Goal: Complete application form: Complete application form

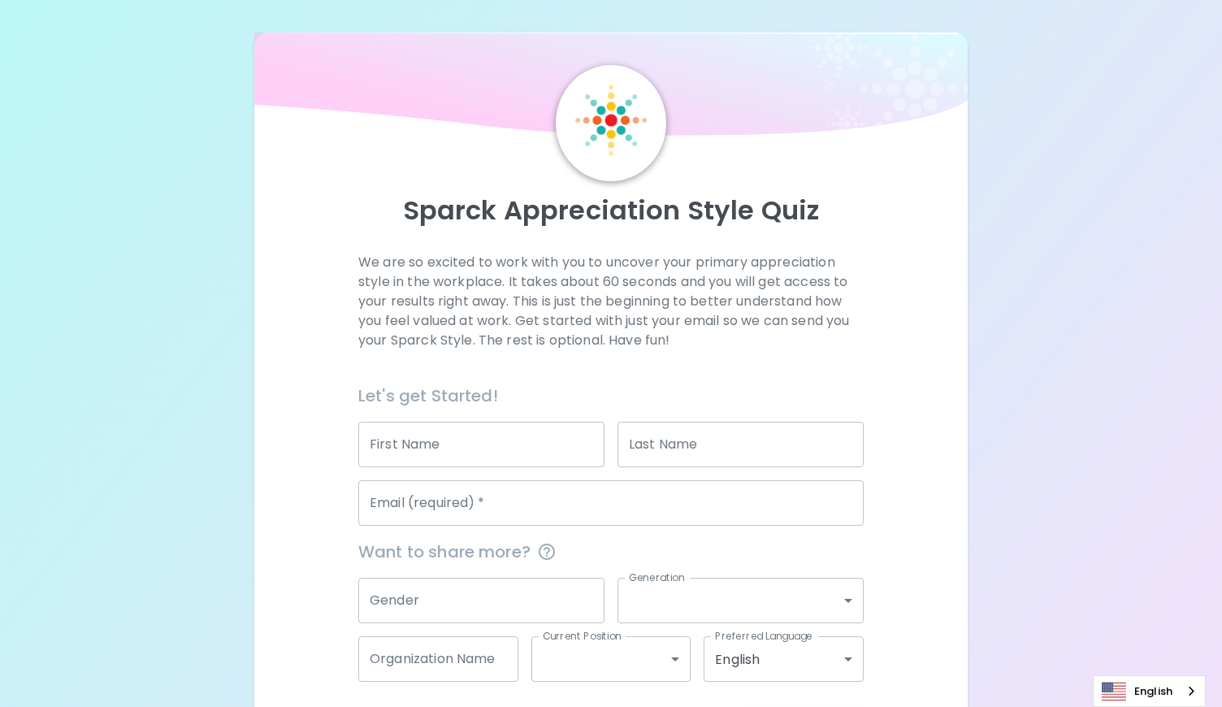
scroll to position [67, 0]
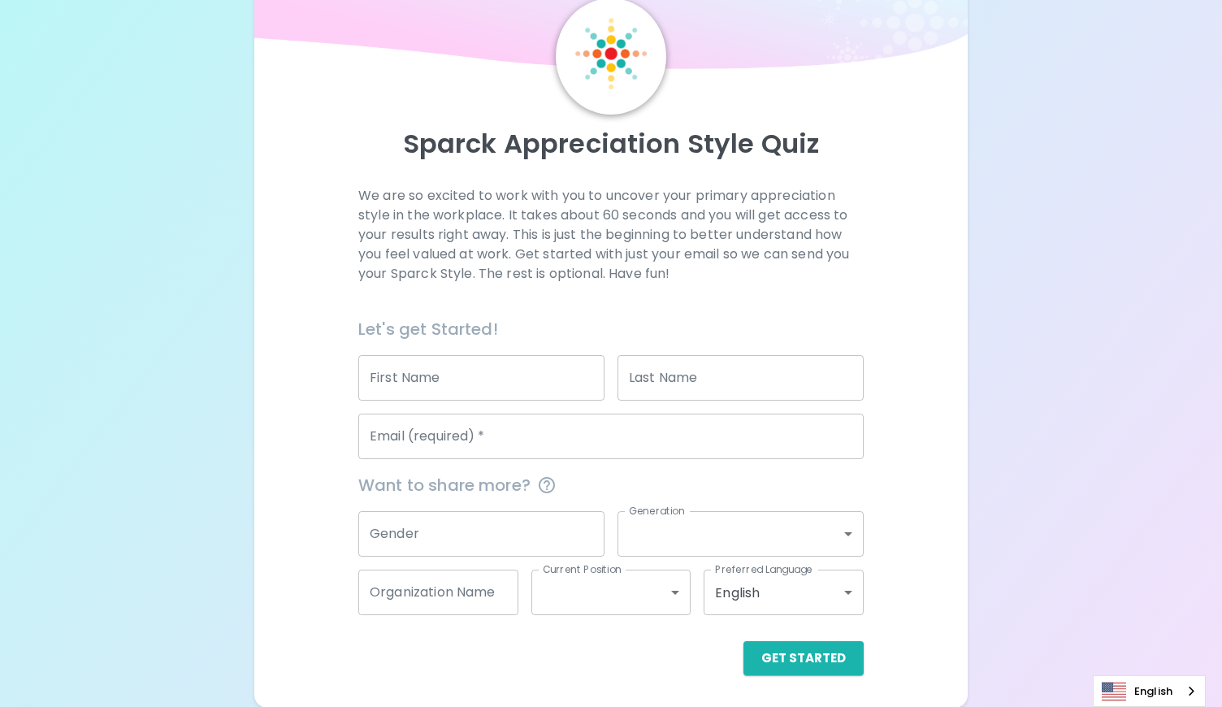
click at [523, 365] on input "First Name" at bounding box center [481, 378] width 246 height 46
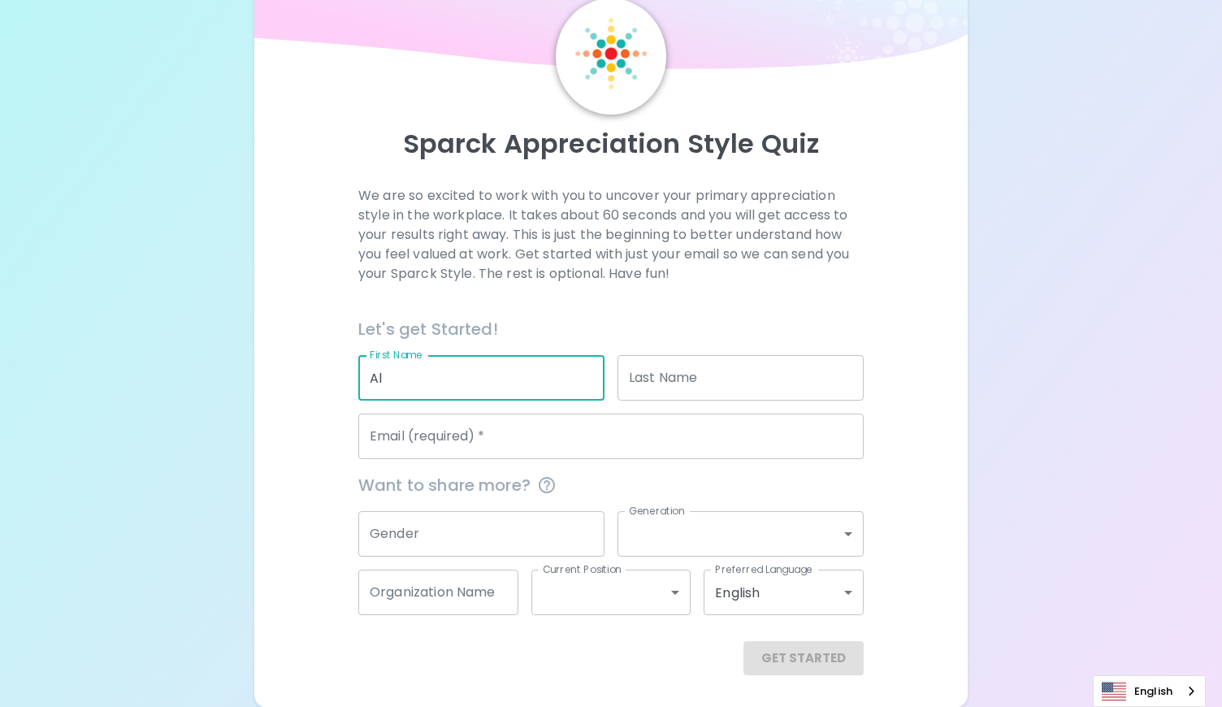
type input "Al"
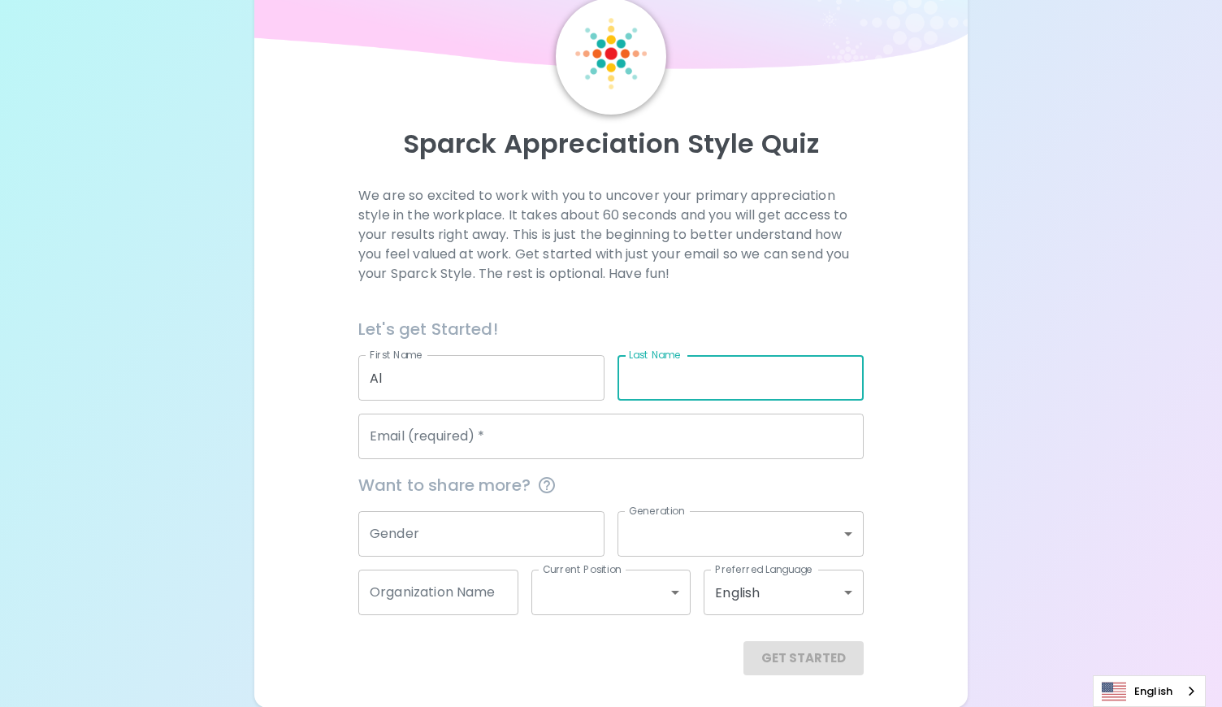
click at [646, 384] on input "Last Name" at bounding box center [741, 378] width 246 height 46
type input "A"
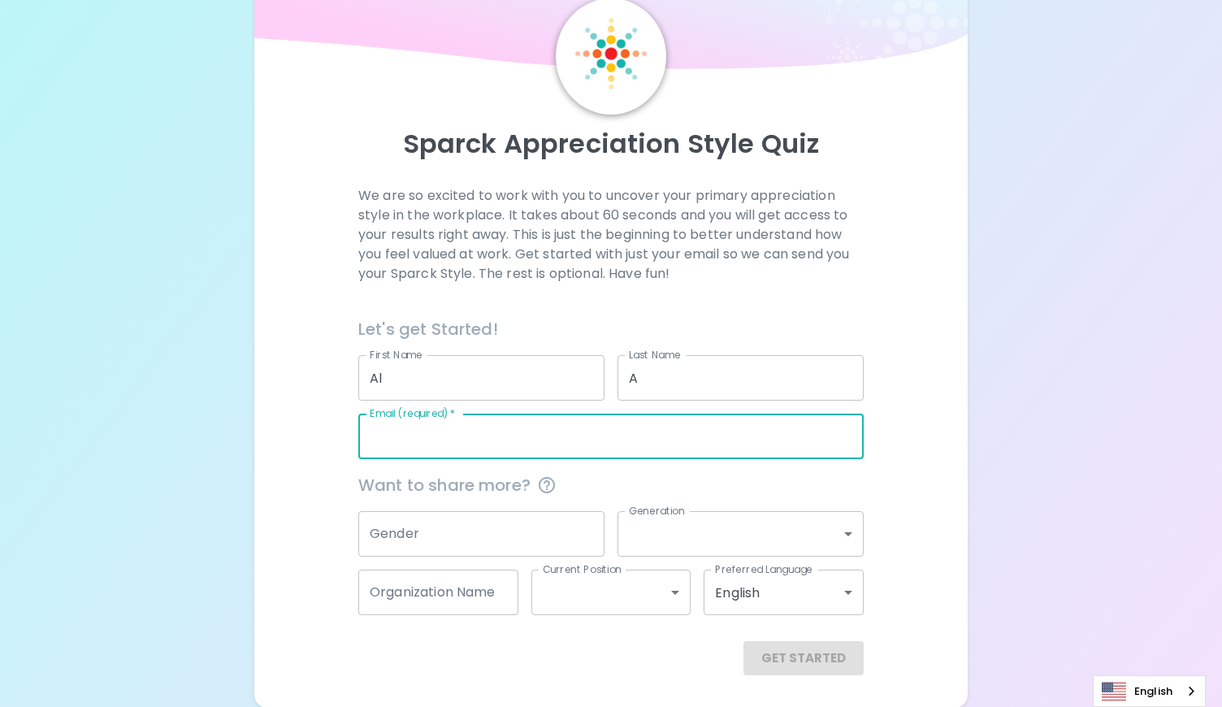
click at [607, 428] on input "Email (required)   *" at bounding box center [610, 437] width 505 height 46
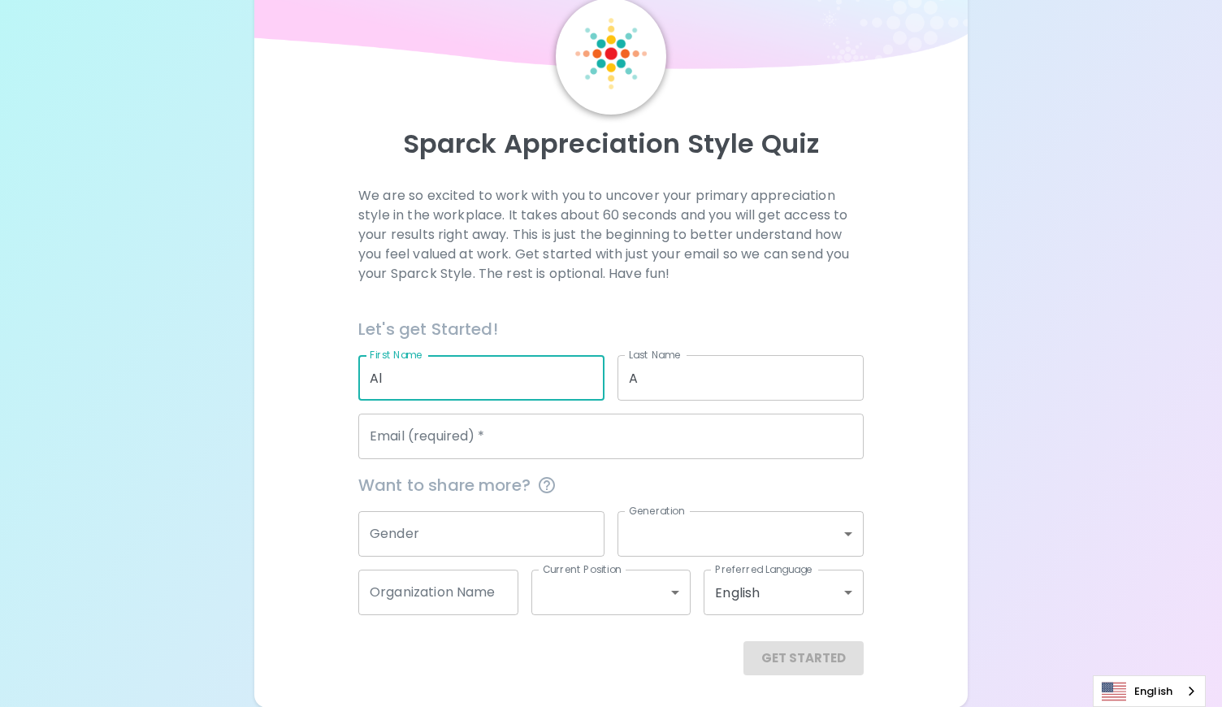
click at [490, 384] on input "Al" at bounding box center [481, 378] width 246 height 46
type input "[PERSON_NAME]"
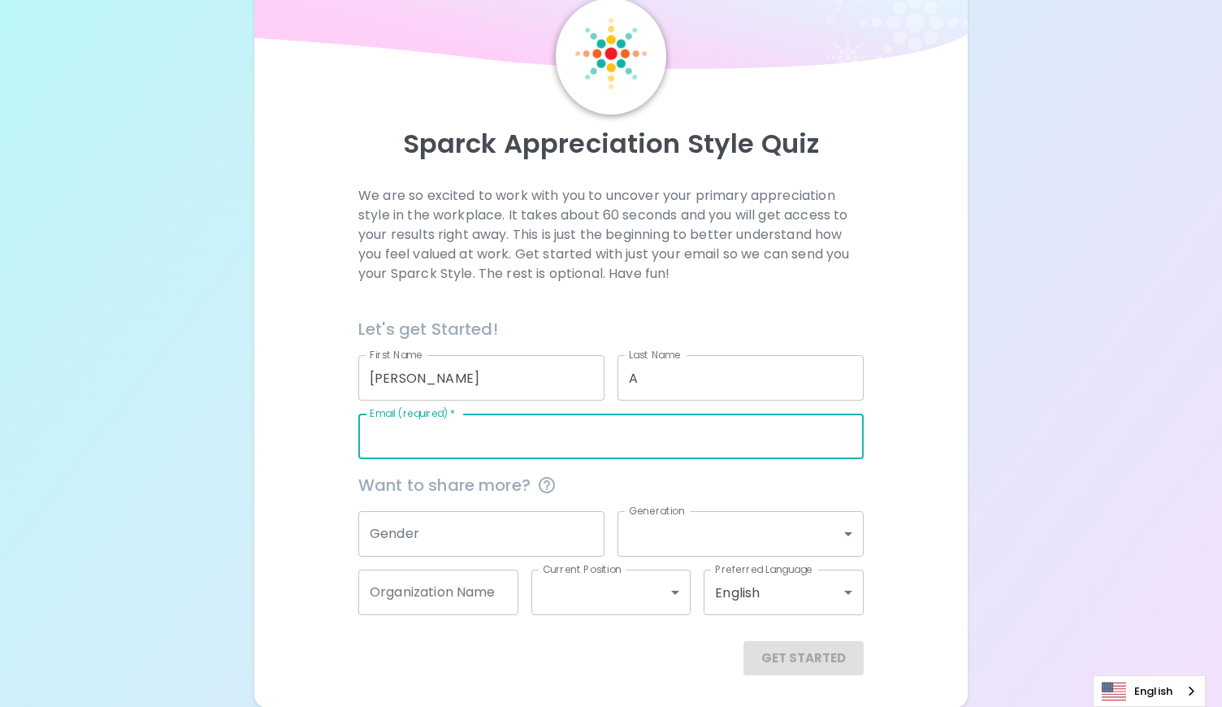
click at [459, 457] on input "Email (required)   *" at bounding box center [610, 437] width 505 height 46
type input "[EMAIL_ADDRESS][DOMAIN_NAME]"
click at [799, 648] on button "Get Started" at bounding box center [804, 658] width 120 height 34
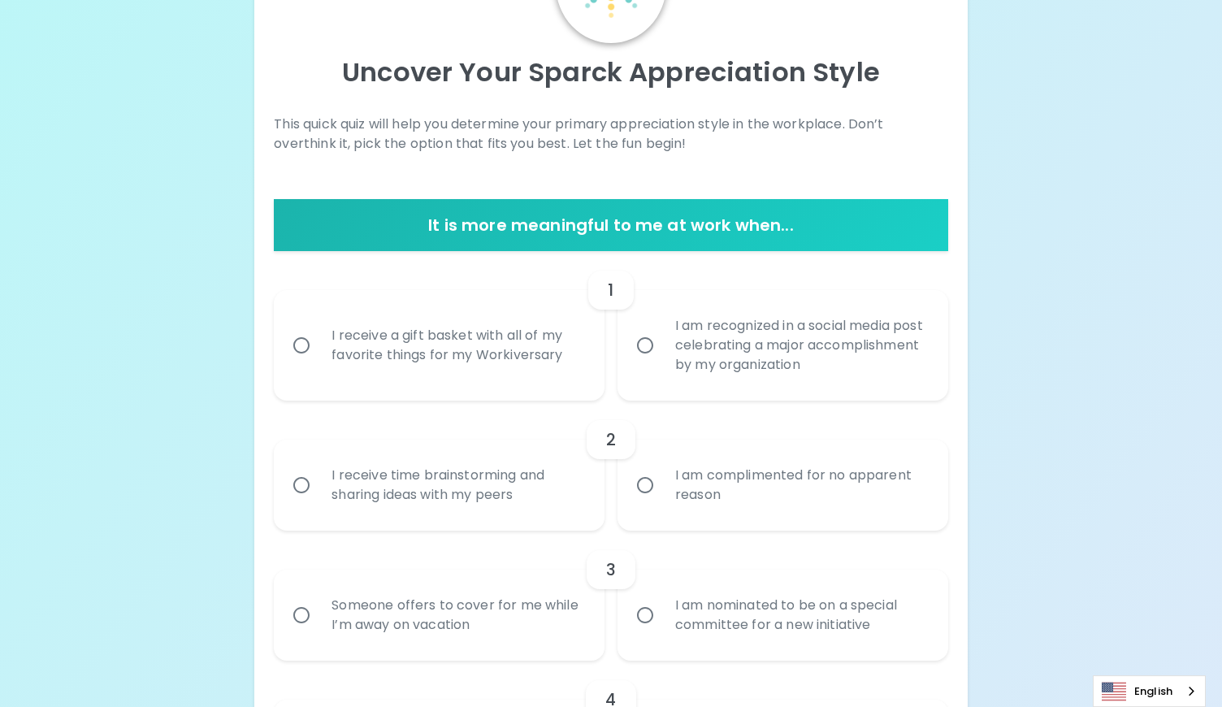
scroll to position [130, 0]
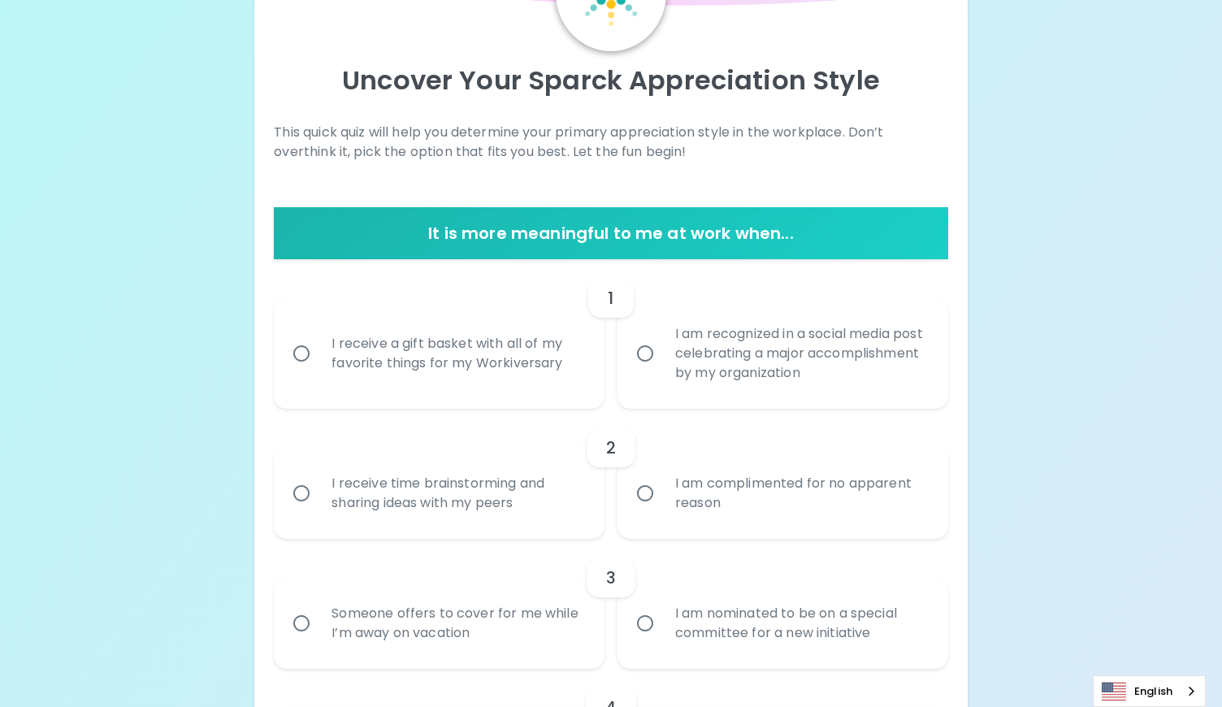
click at [303, 353] on input "I receive a gift basket with all of my favorite things for my Workiversary" at bounding box center [301, 353] width 34 height 34
radio input "true"
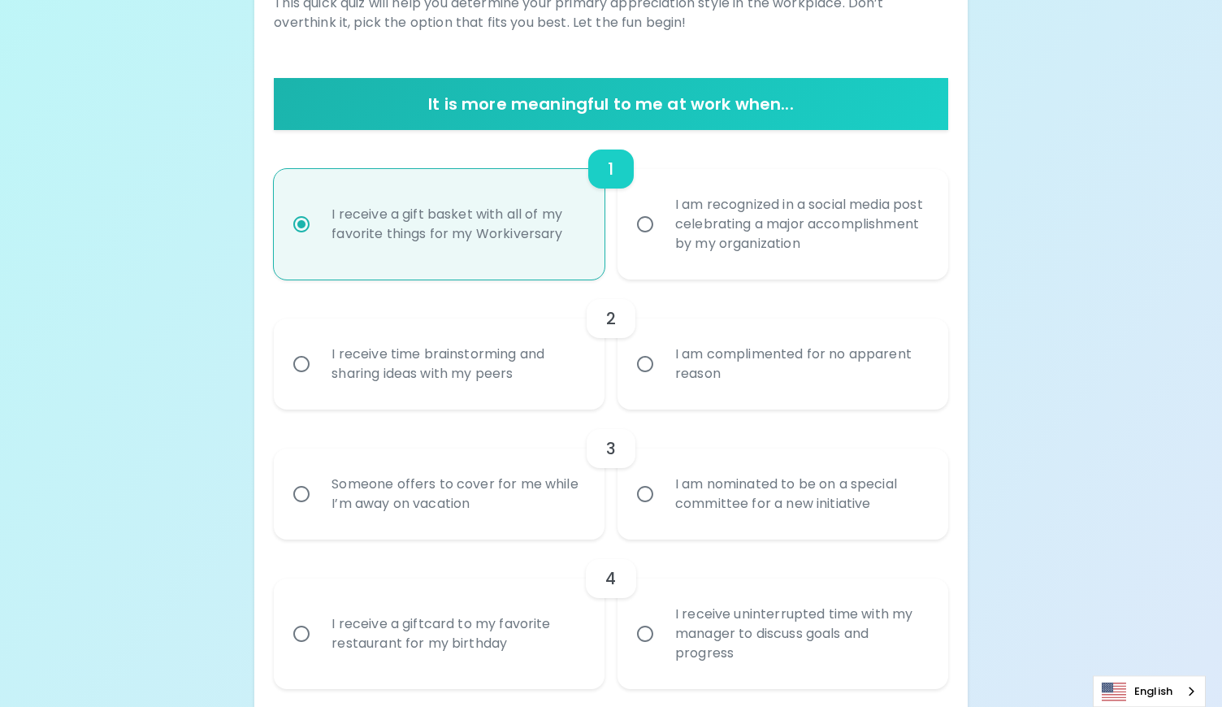
scroll to position [260, 0]
click at [319, 366] on input "I receive time brainstorming and sharing ideas with my peers" at bounding box center [301, 363] width 34 height 34
radio input "false"
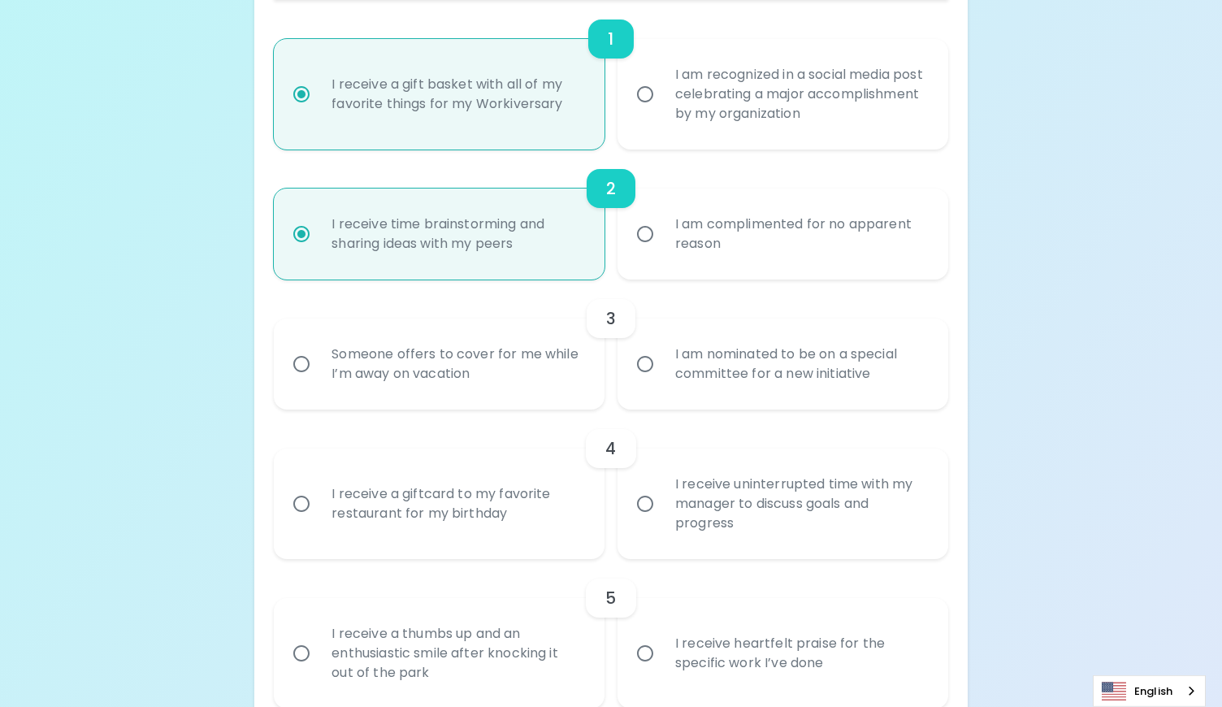
scroll to position [390, 0]
click at [838, 360] on div "I am nominated to be on a special committee for a new initiative" at bounding box center [800, 363] width 277 height 78
click at [662, 360] on input "I am nominated to be on a special committee for a new initiative" at bounding box center [645, 363] width 34 height 34
radio input "false"
radio input "true"
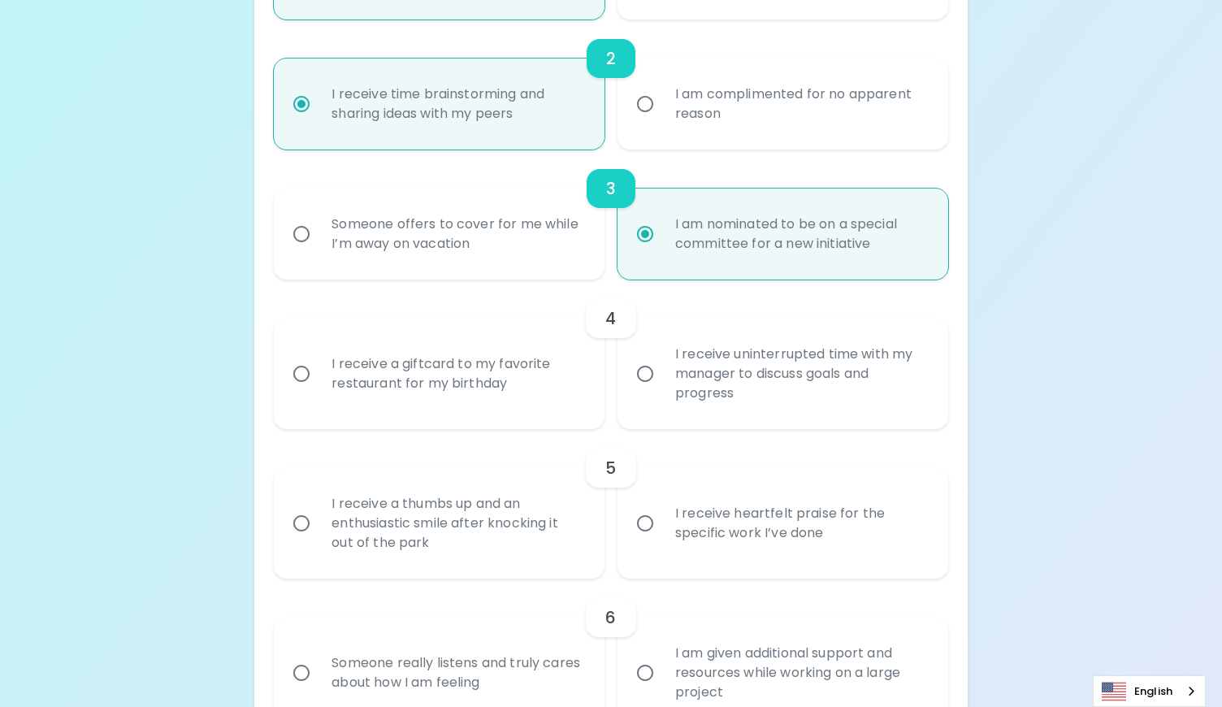
scroll to position [520, 0]
click at [867, 391] on div "I receive uninterrupted time with my manager to discuss goals and progress" at bounding box center [800, 373] width 277 height 98
click at [662, 390] on input "I receive uninterrupted time with my manager to discuss goals and progress" at bounding box center [645, 373] width 34 height 34
radio input "false"
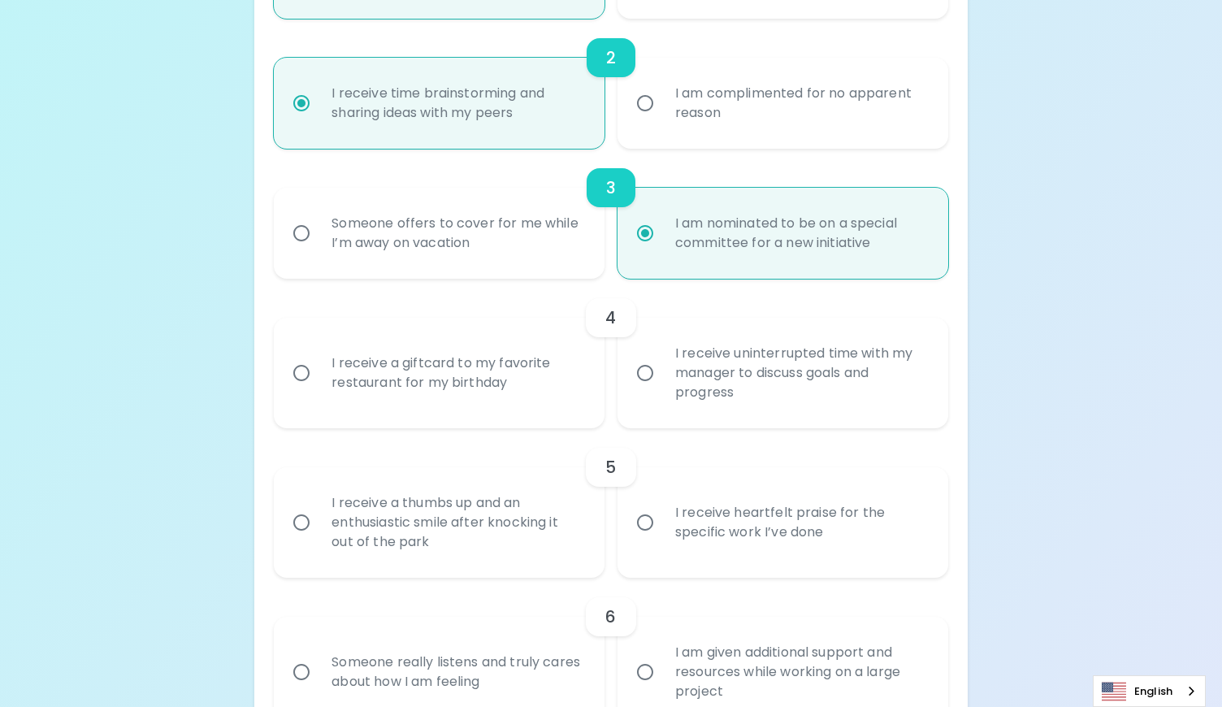
radio input "true"
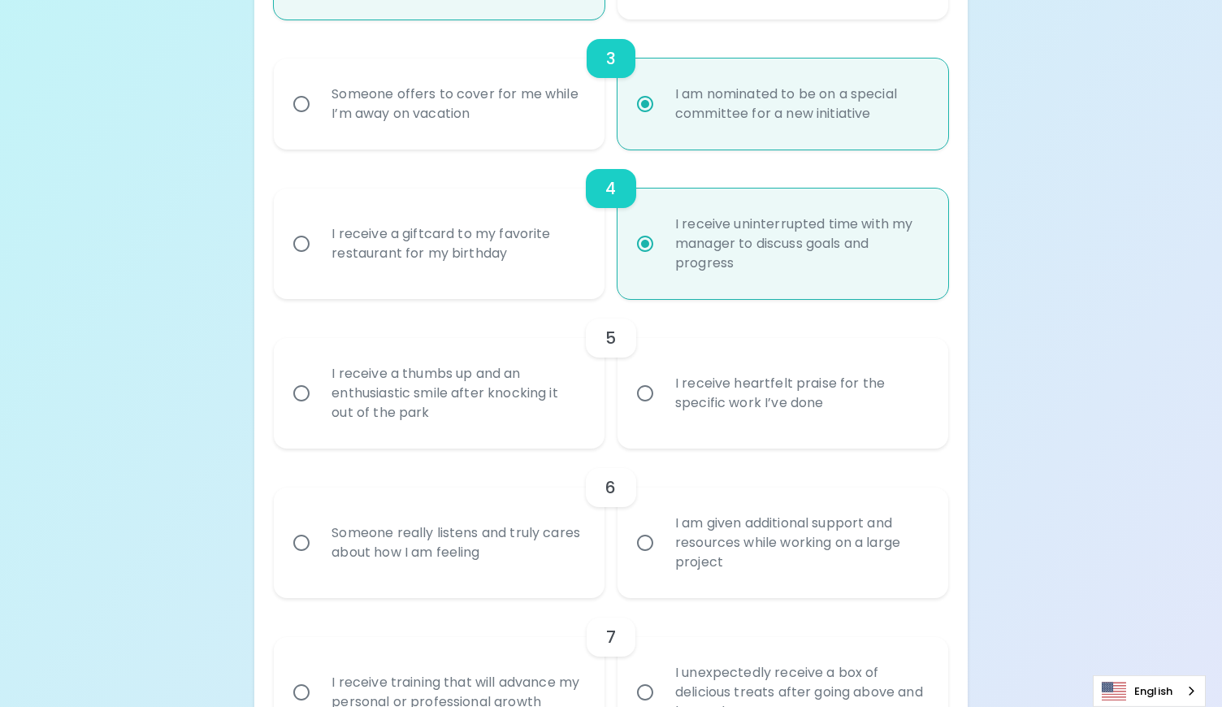
scroll to position [650, 0]
click at [907, 373] on div "I receive heartfelt praise for the specific work I’ve done" at bounding box center [800, 392] width 277 height 78
click at [662, 375] on input "I receive heartfelt praise for the specific work I’ve done" at bounding box center [645, 392] width 34 height 34
radio input "false"
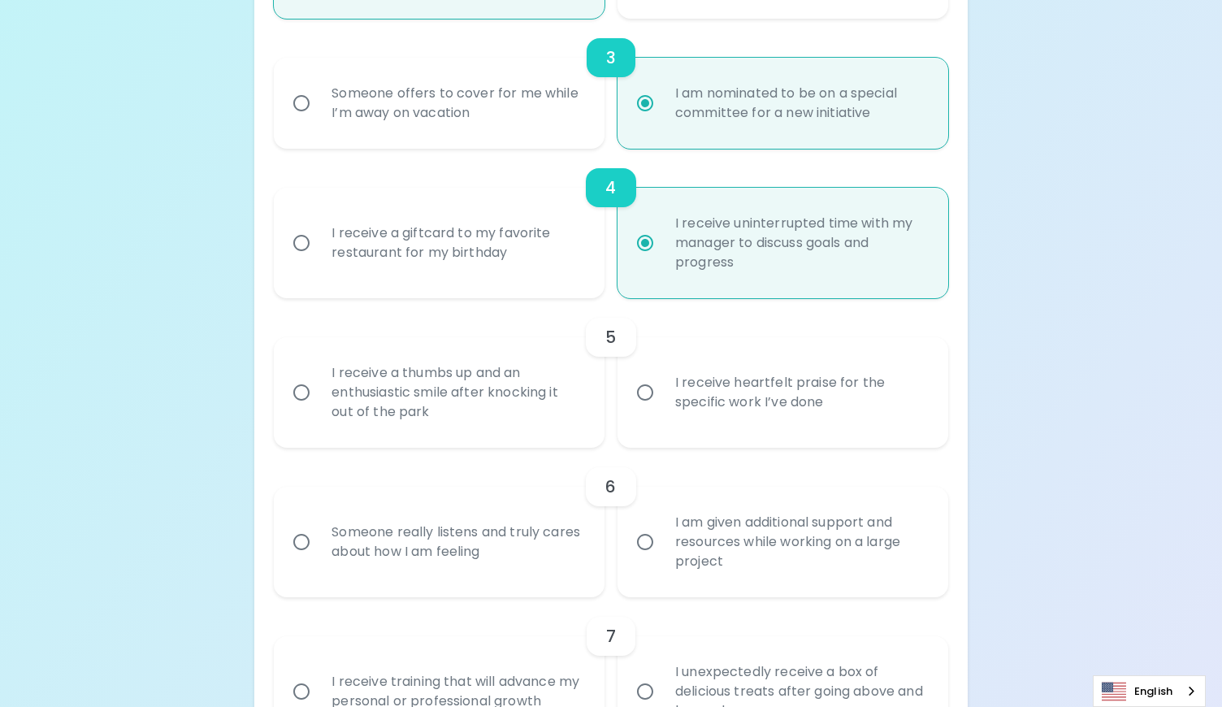
radio input "false"
radio input "true"
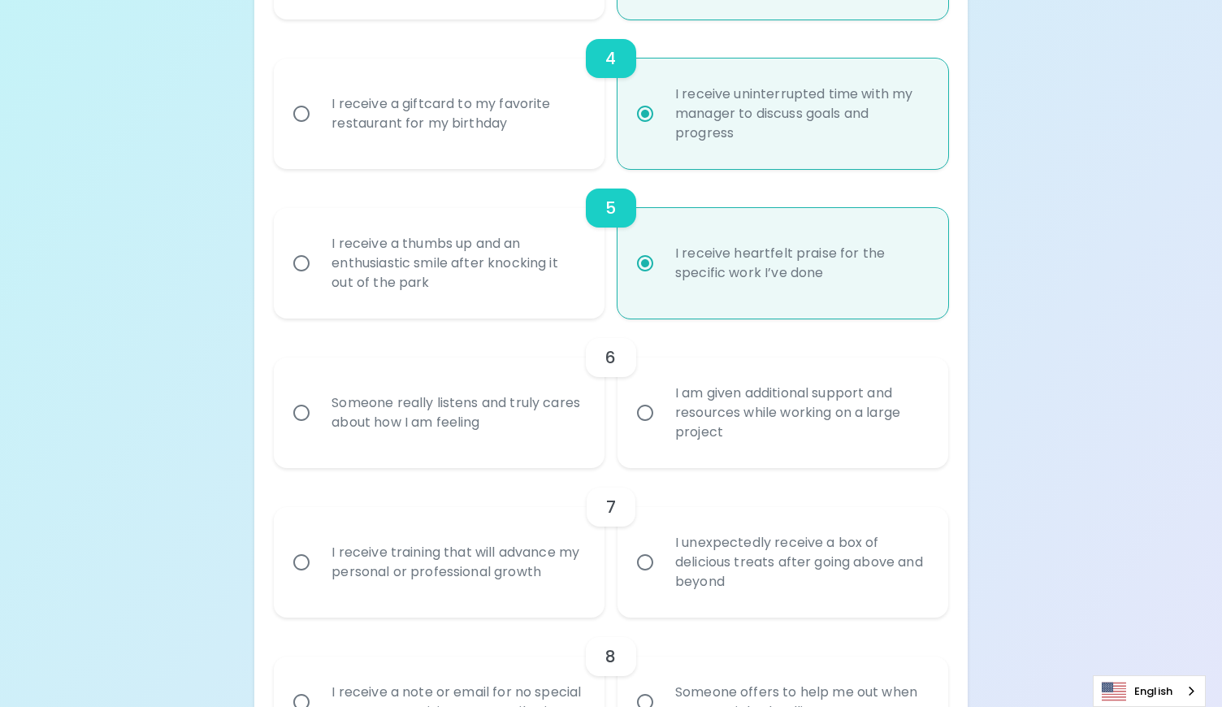
scroll to position [780, 0]
click at [910, 425] on div "I am given additional support and resources while working on a large project" at bounding box center [800, 412] width 277 height 98
click at [662, 425] on input "I am given additional support and resources while working on a large project" at bounding box center [645, 412] width 34 height 34
radio input "false"
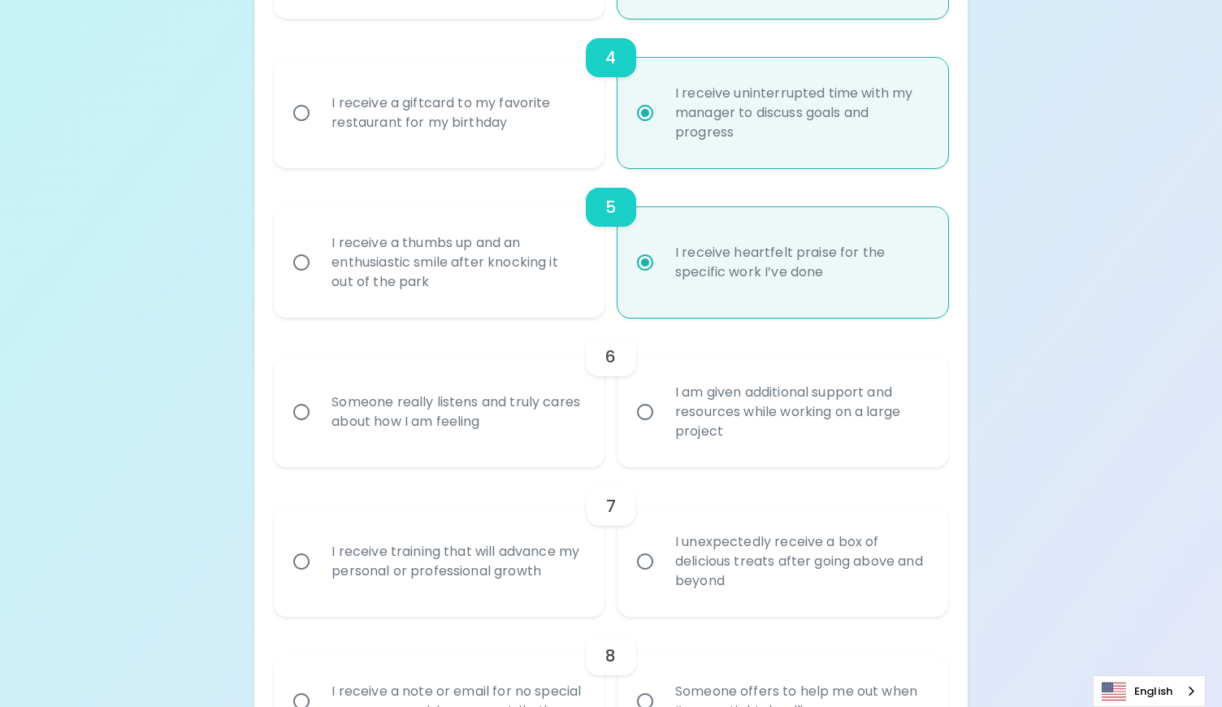
radio input "false"
radio input "true"
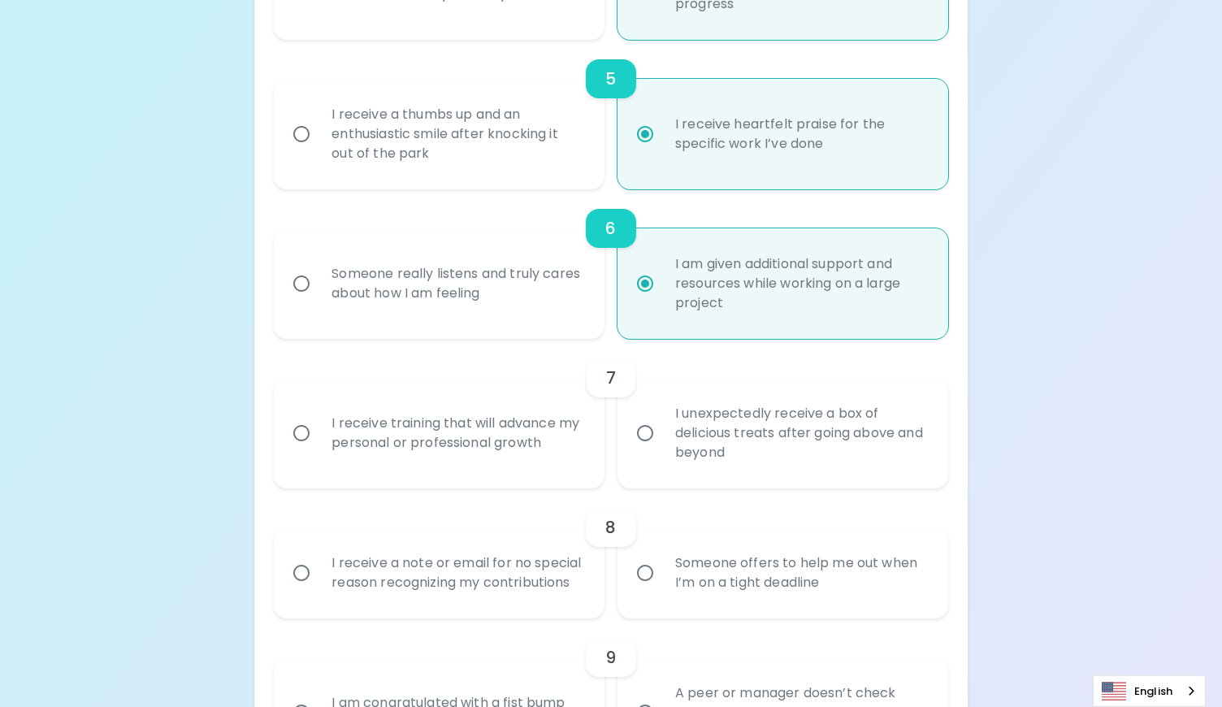
scroll to position [910, 0]
click at [507, 410] on div "I receive training that will advance my personal or professional growth" at bounding box center [457, 431] width 277 height 78
click at [319, 414] on input "I receive training that will advance my personal or professional growth" at bounding box center [301, 431] width 34 height 34
radio input "false"
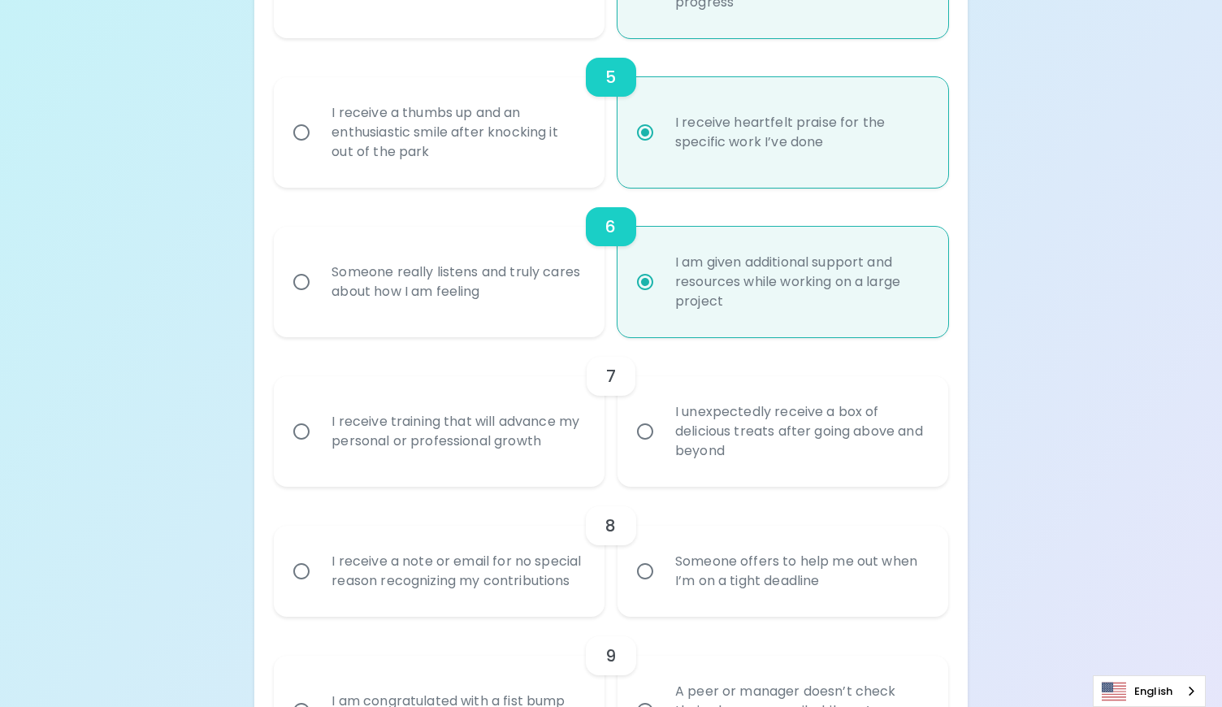
radio input "false"
radio input "true"
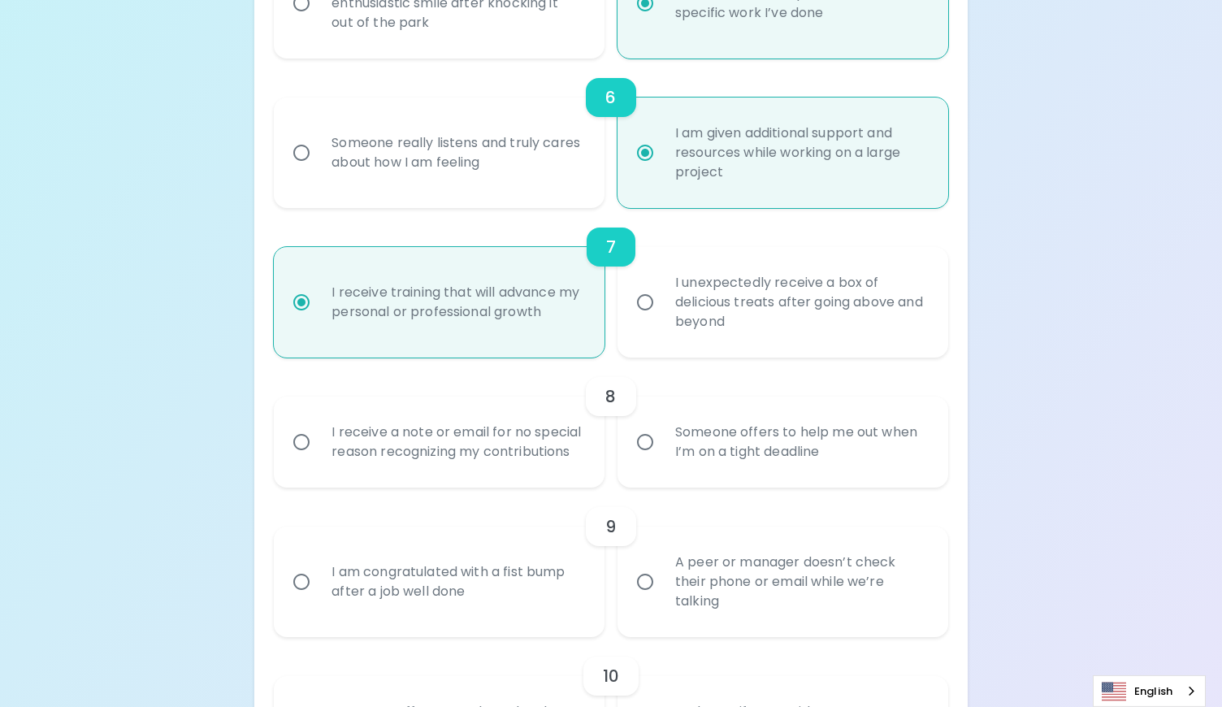
scroll to position [1040, 0]
click at [870, 475] on div "Someone offers to help me out when I’m on a tight deadline" at bounding box center [800, 441] width 277 height 78
click at [662, 458] on input "Someone offers to help me out when I’m on a tight deadline" at bounding box center [645, 441] width 34 height 34
radio input "false"
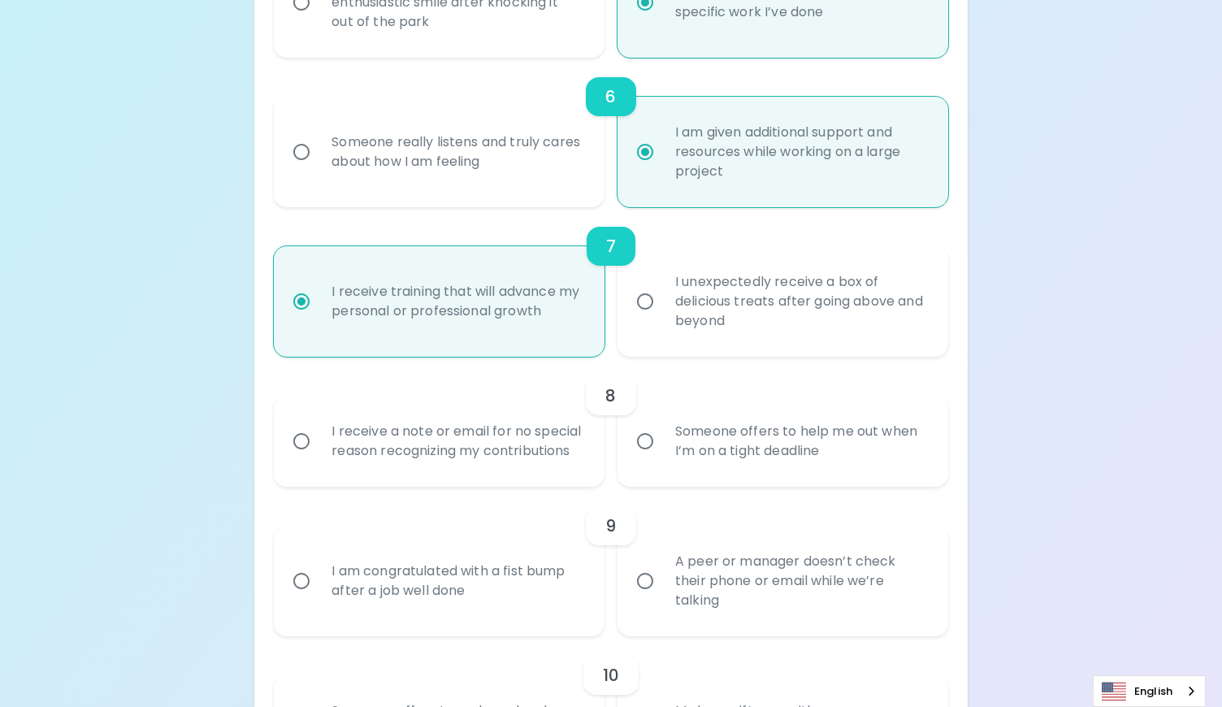
radio input "false"
radio input "true"
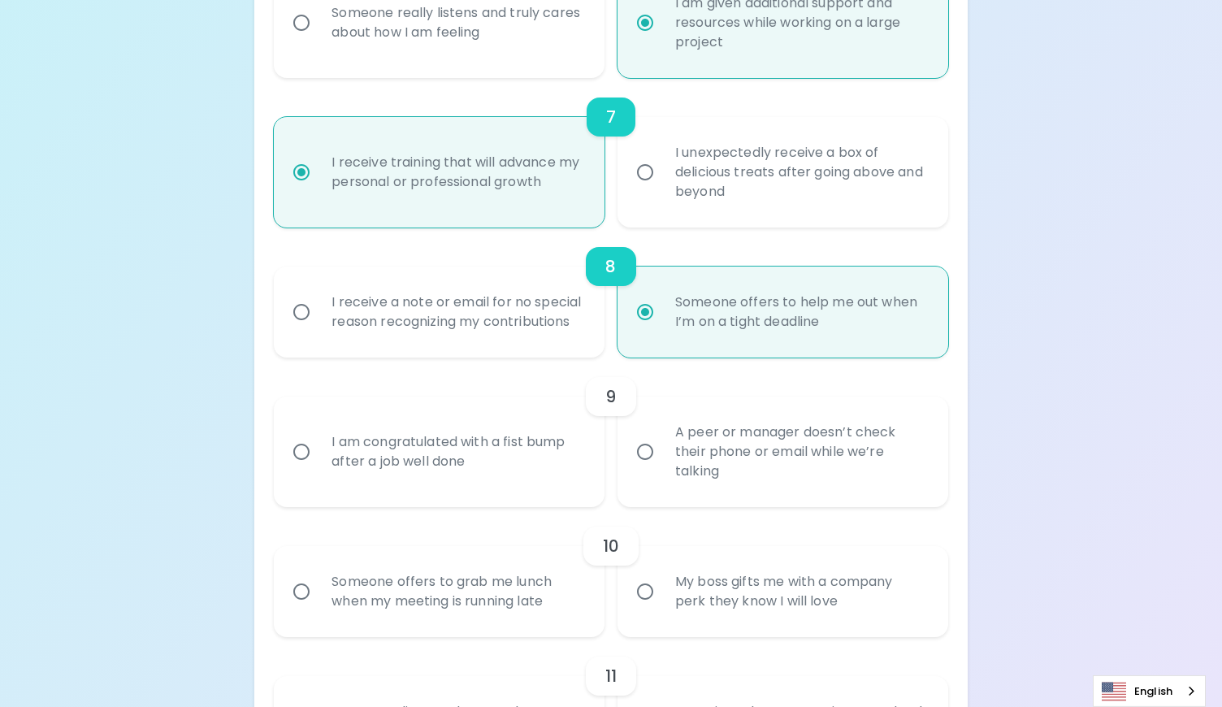
scroll to position [1170, 0]
click at [799, 456] on div "A peer or manager doesn’t check their phone or email while we’re talking" at bounding box center [800, 451] width 277 height 98
click at [662, 456] on input "A peer or manager doesn’t check their phone or email while we’re talking" at bounding box center [645, 451] width 34 height 34
radio input "false"
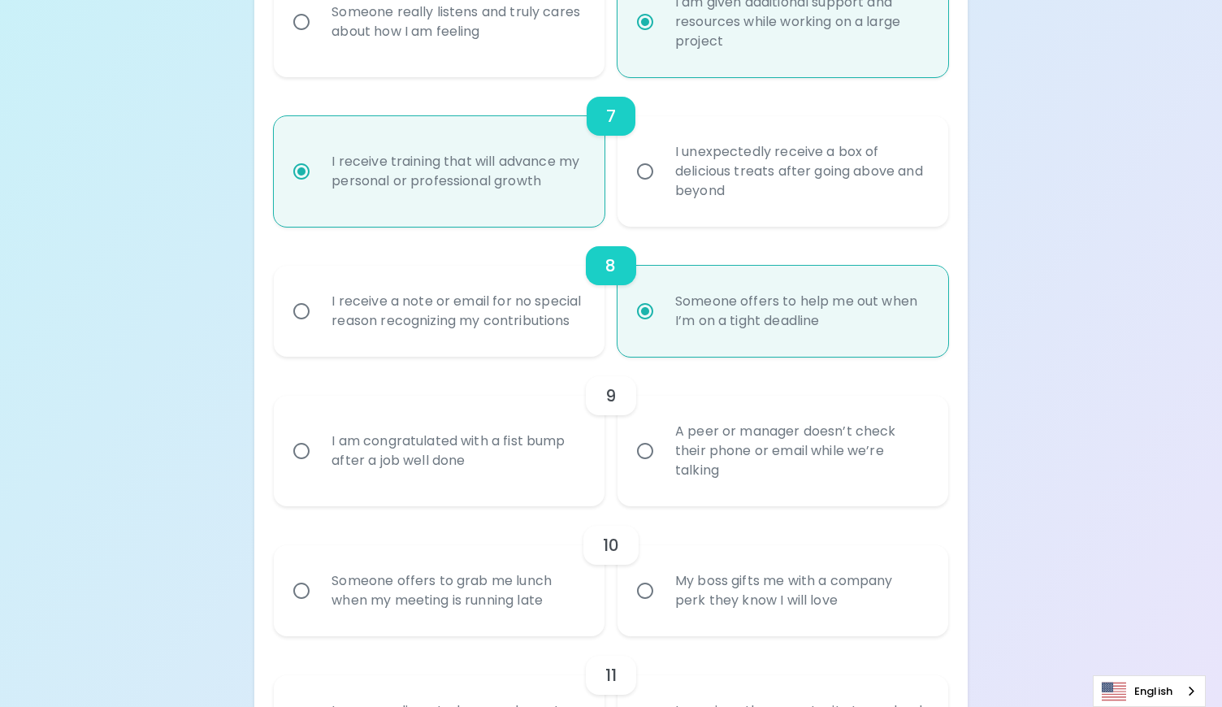
radio input "false"
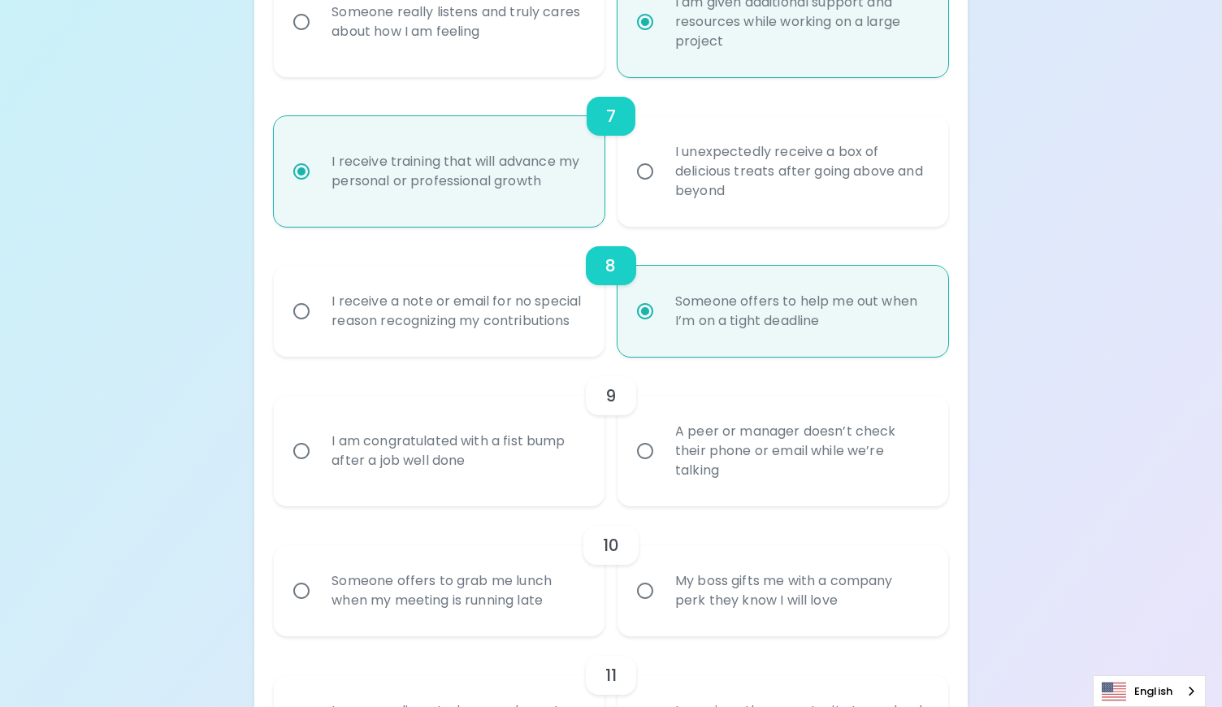
radio input "true"
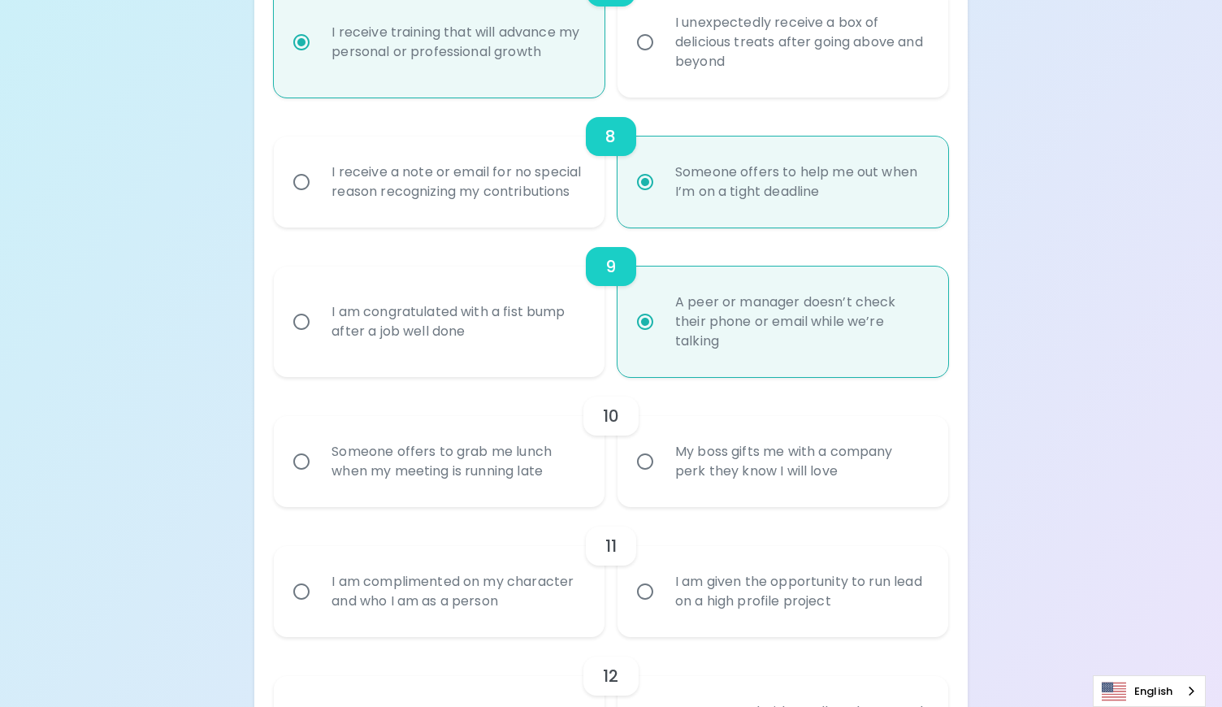
scroll to position [1300, 0]
click at [817, 490] on div "My boss gifts me with a company perk they know I will love" at bounding box center [800, 461] width 277 height 78
click at [662, 478] on input "My boss gifts me with a company perk they know I will love" at bounding box center [645, 461] width 34 height 34
radio input "false"
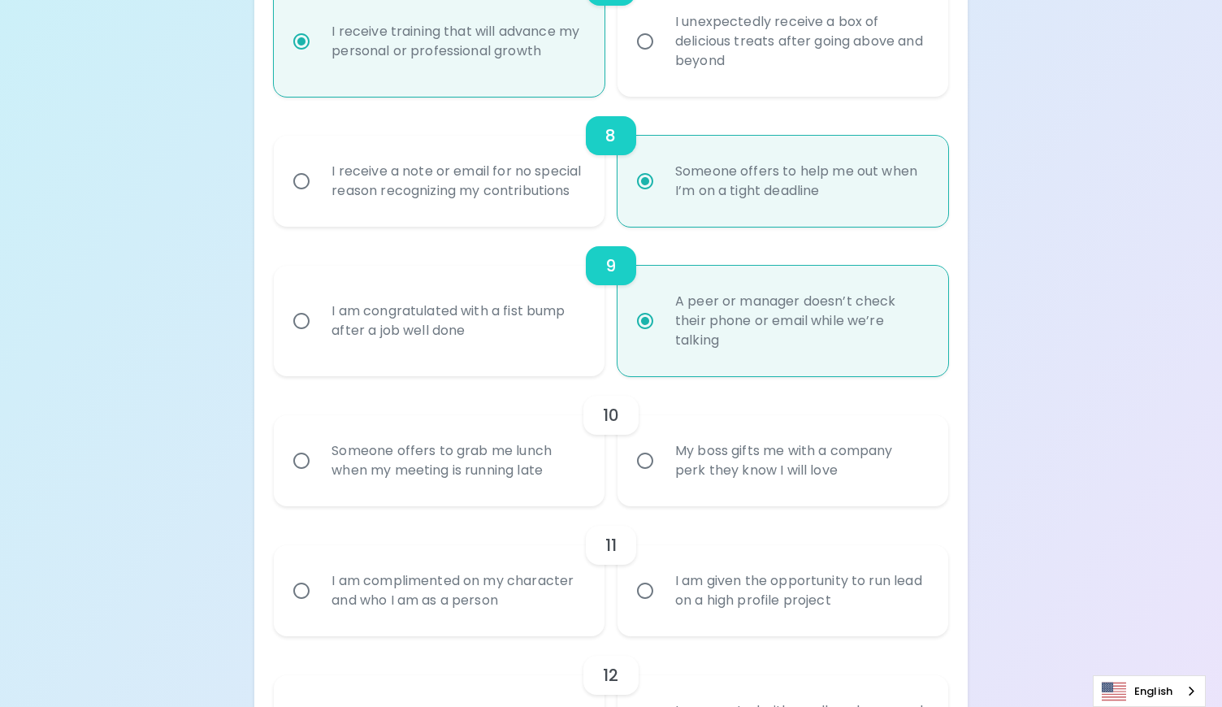
radio input "false"
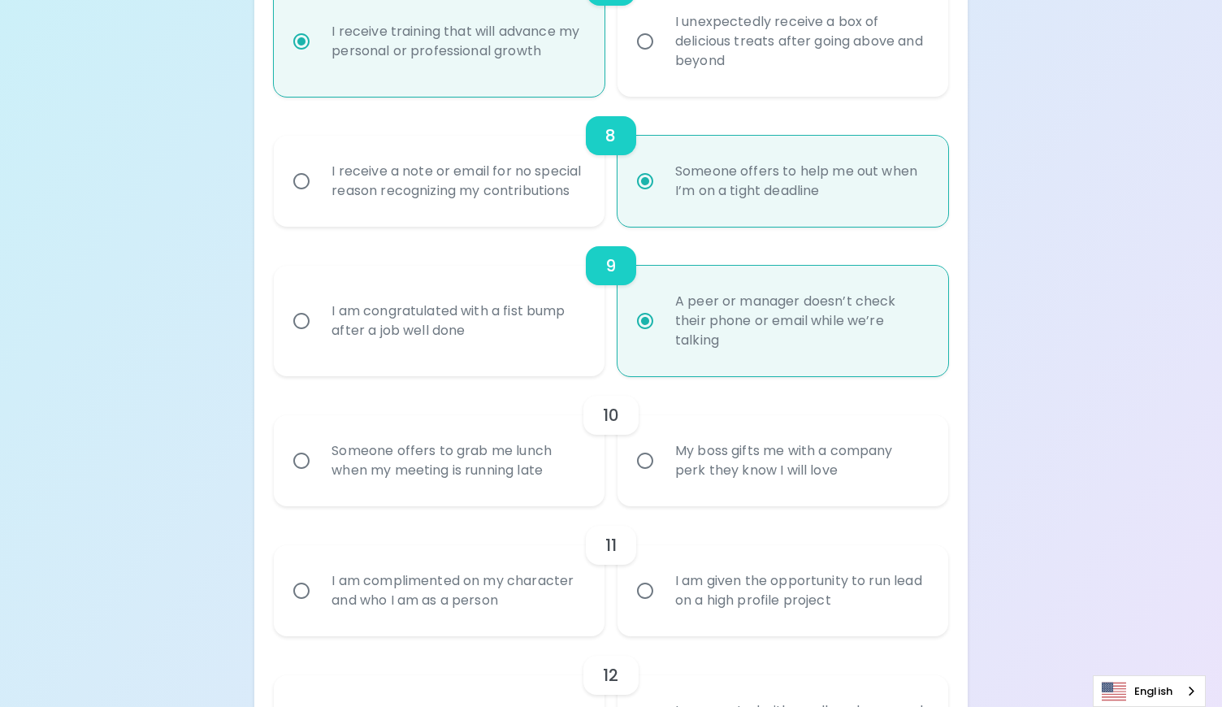
radio input "false"
radio input "true"
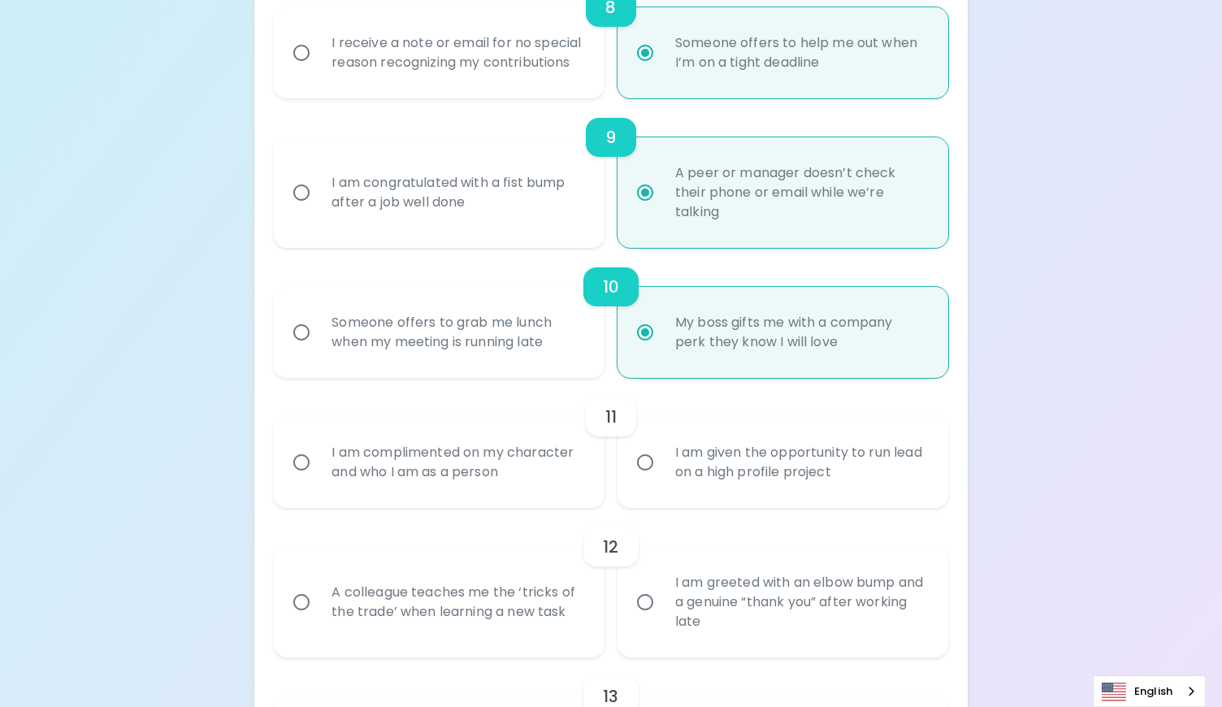
scroll to position [1430, 0]
click at [722, 497] on div "I am given the opportunity to run lead on a high profile project" at bounding box center [800, 461] width 277 height 78
click at [662, 478] on input "I am given the opportunity to run lead on a high profile project" at bounding box center [645, 461] width 34 height 34
radio input "false"
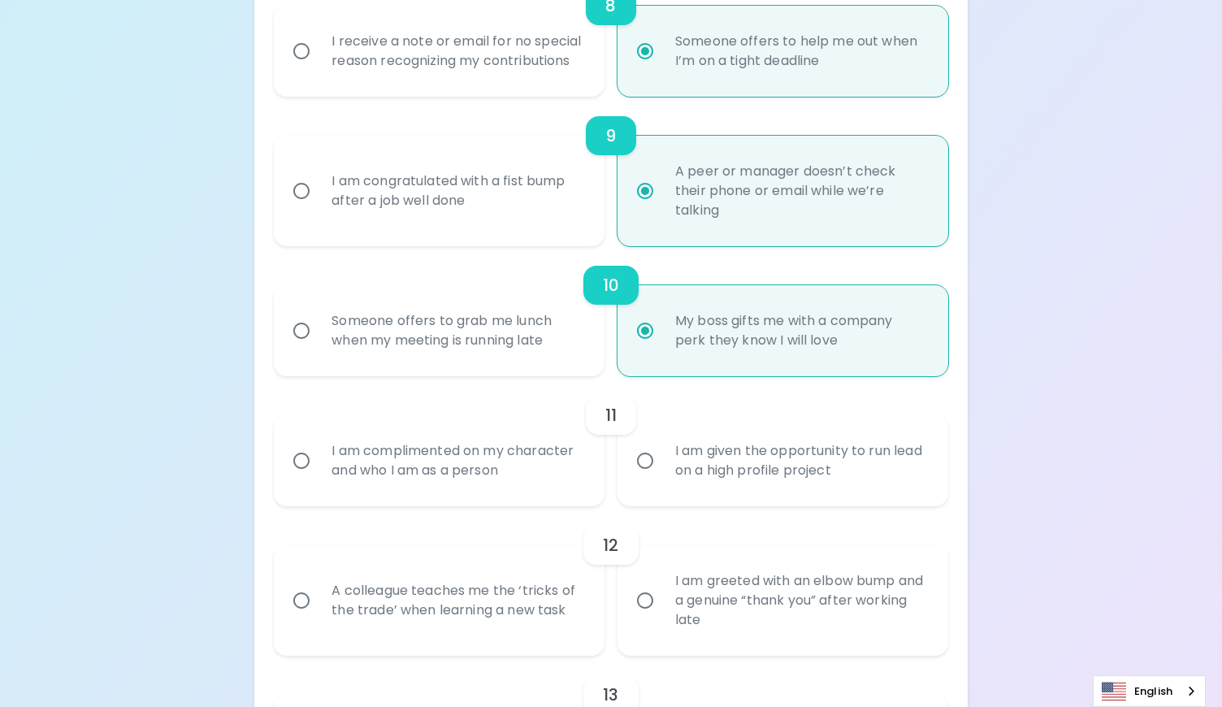
radio input "false"
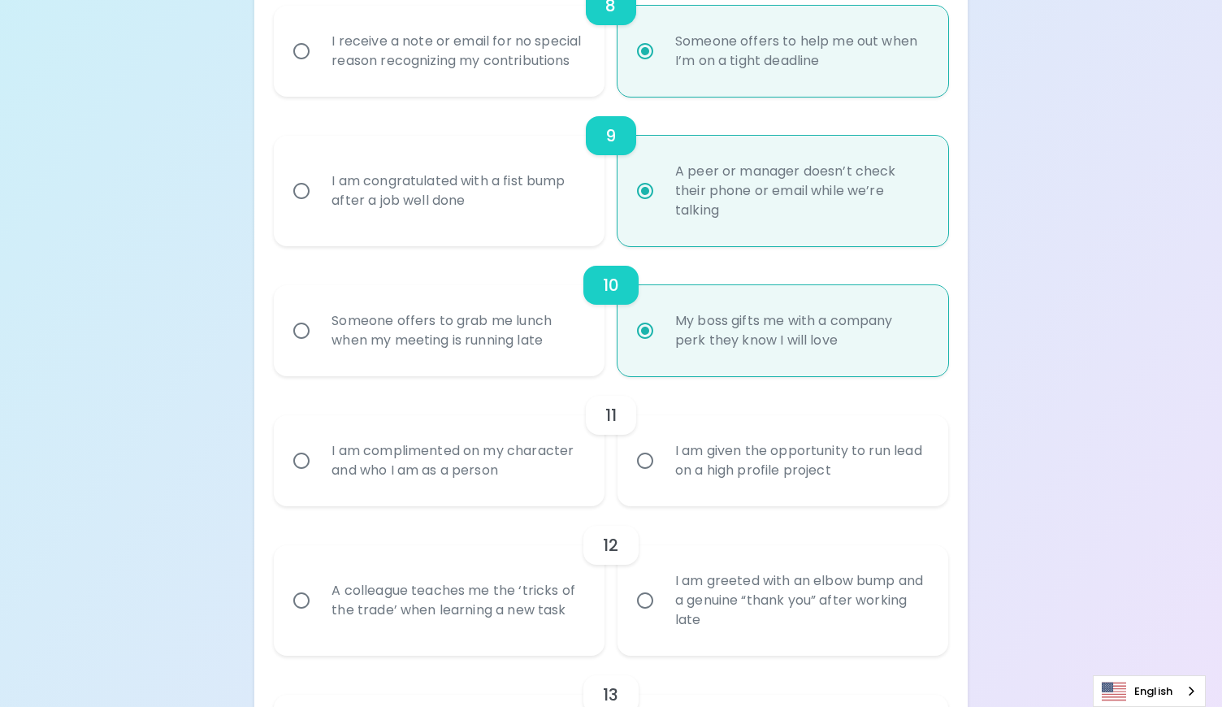
radio input "false"
radio input "true"
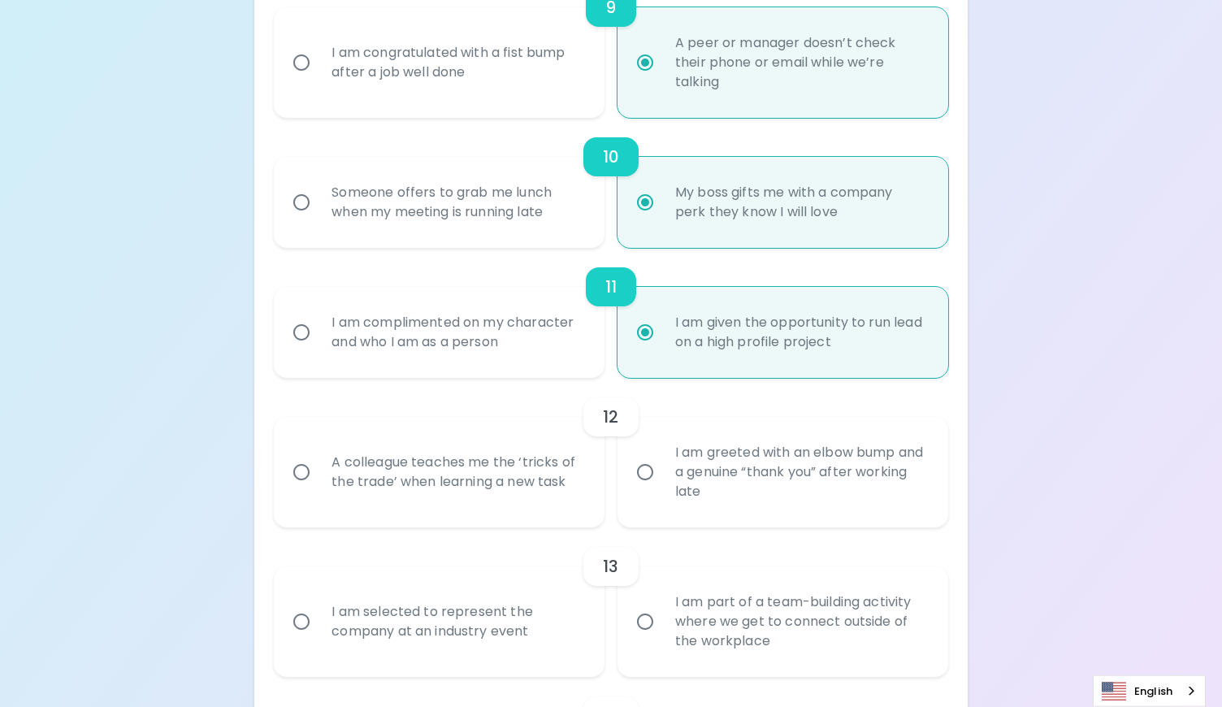
scroll to position [1560, 0]
click at [485, 493] on div "A colleague teaches me the ‘tricks of the trade’ when learning a new task" at bounding box center [457, 470] width 277 height 78
click at [319, 488] on input "A colleague teaches me the ‘tricks of the trade’ when learning a new task" at bounding box center [301, 470] width 34 height 34
radio input "false"
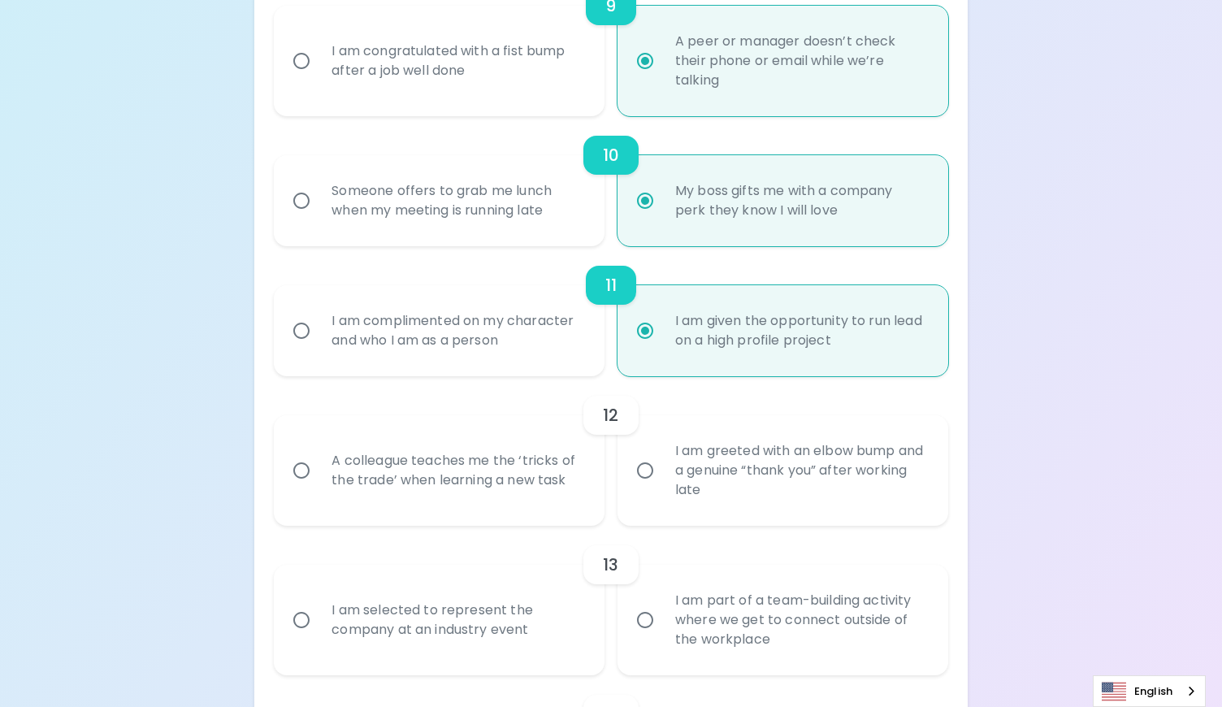
radio input "false"
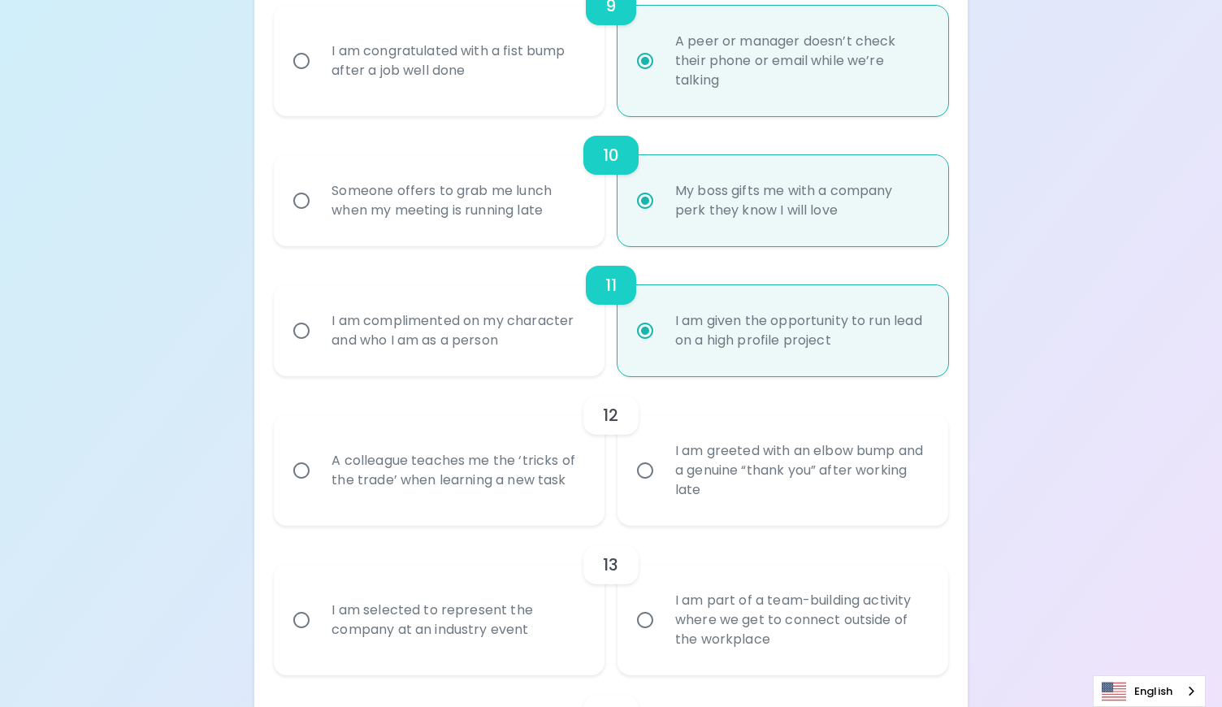
radio input "false"
radio input "true"
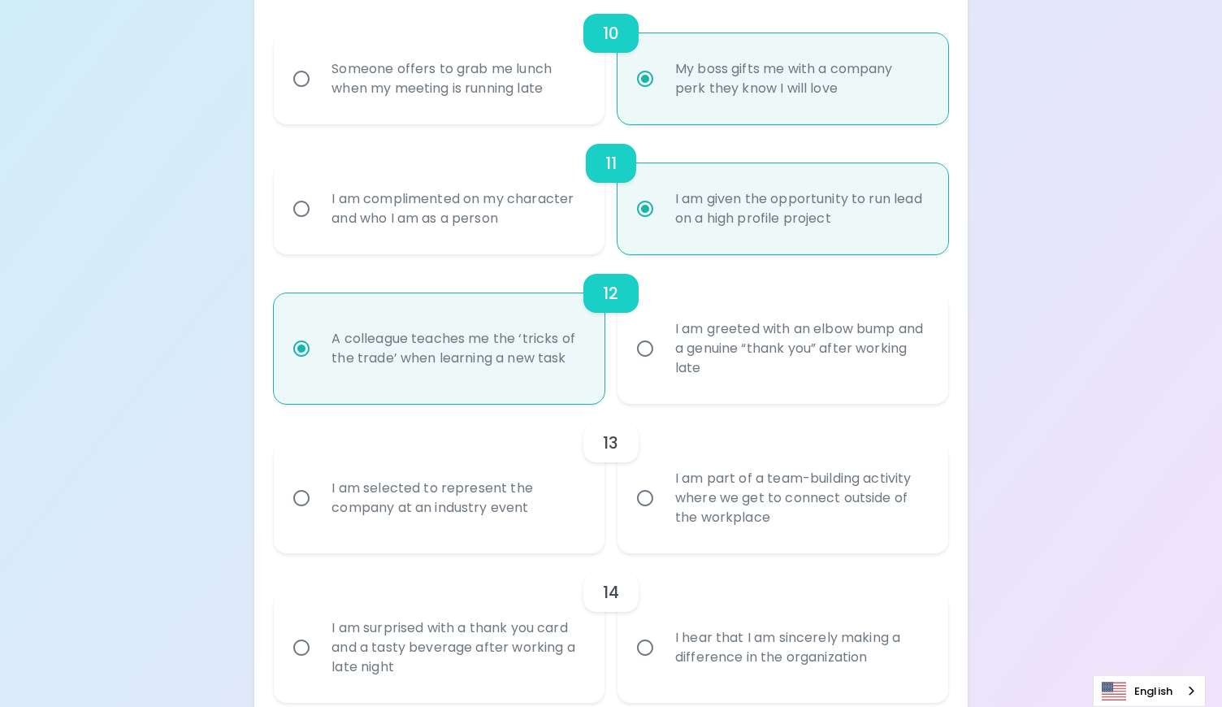
scroll to position [1690, 0]
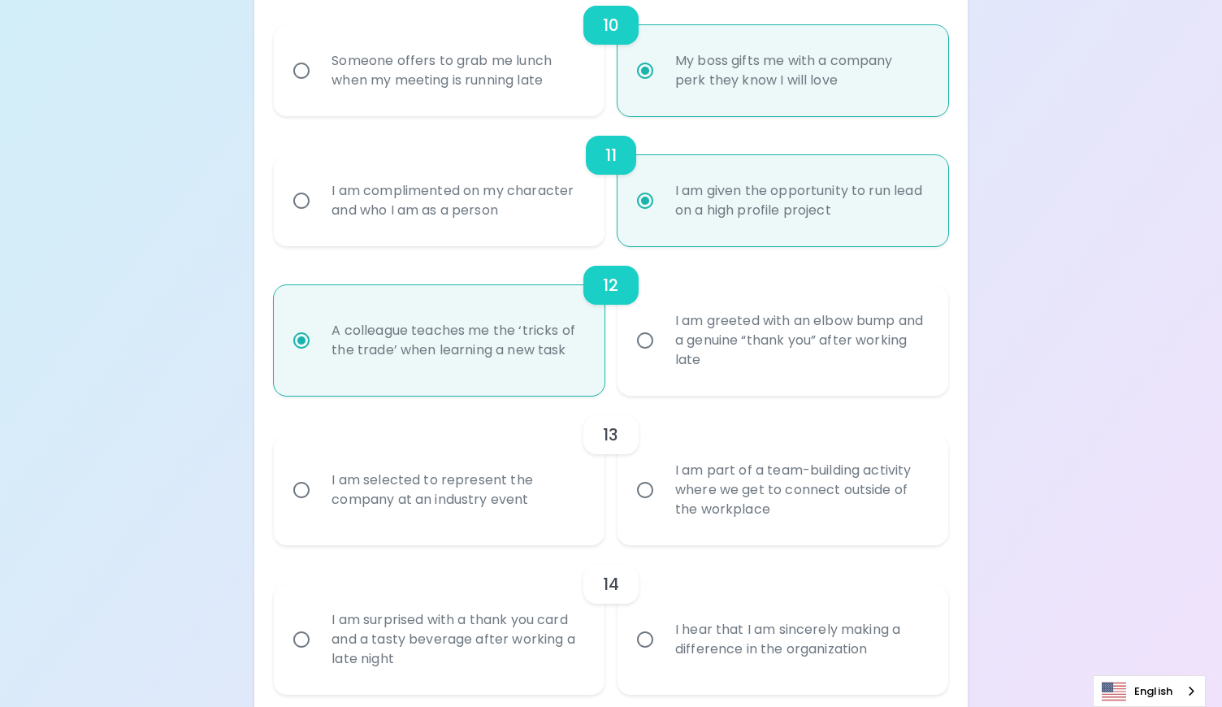
click at [529, 503] on div "I am selected to represent the company at an industry event" at bounding box center [457, 490] width 277 height 78
click at [319, 503] on input "I am selected to represent the company at an industry event" at bounding box center [301, 490] width 34 height 34
radio input "false"
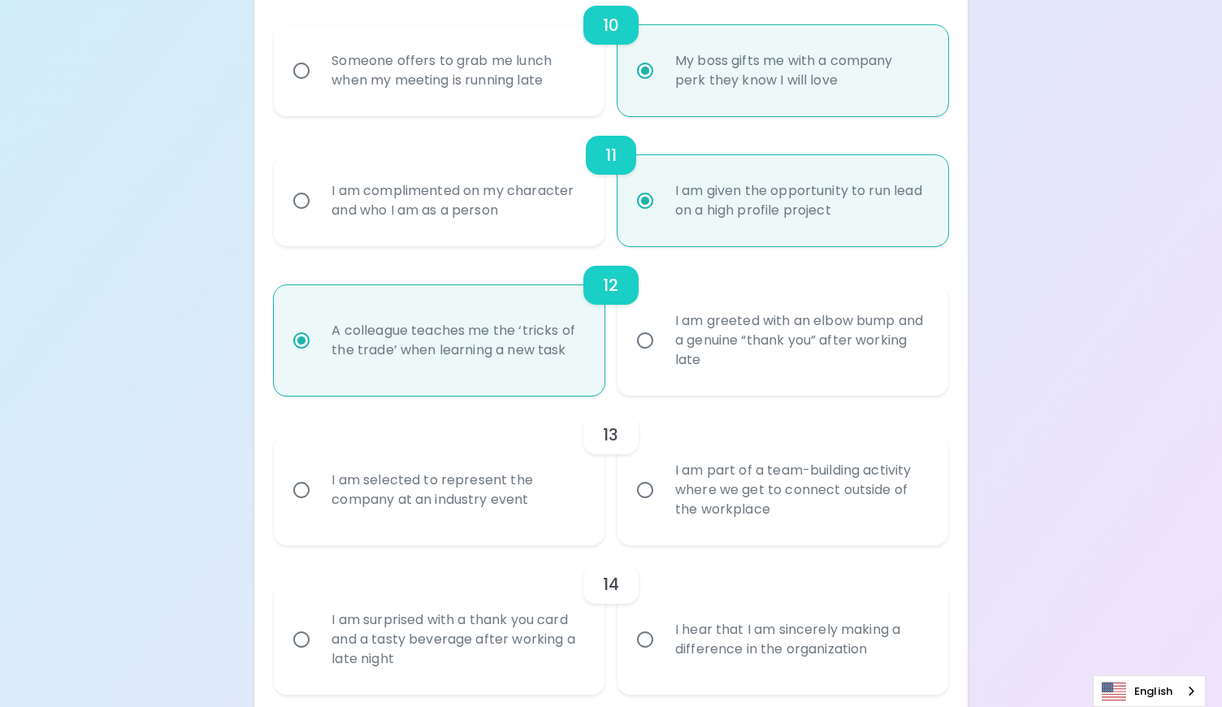
radio input "false"
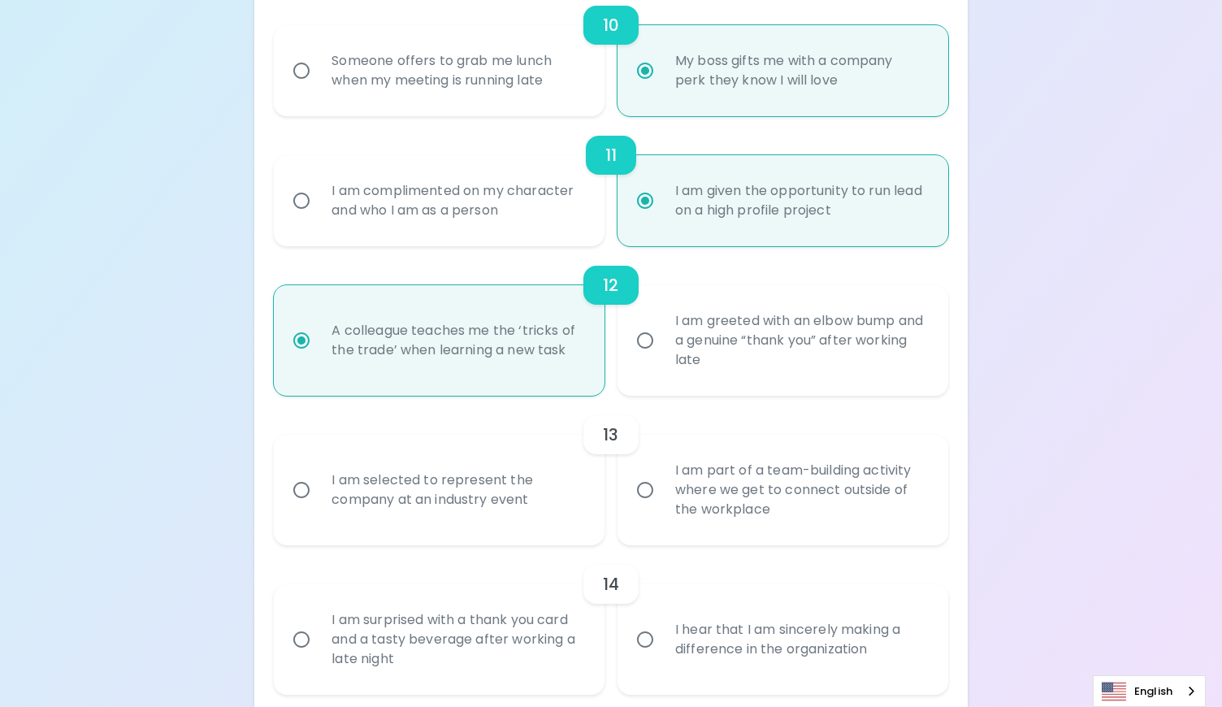
radio input "false"
radio input "true"
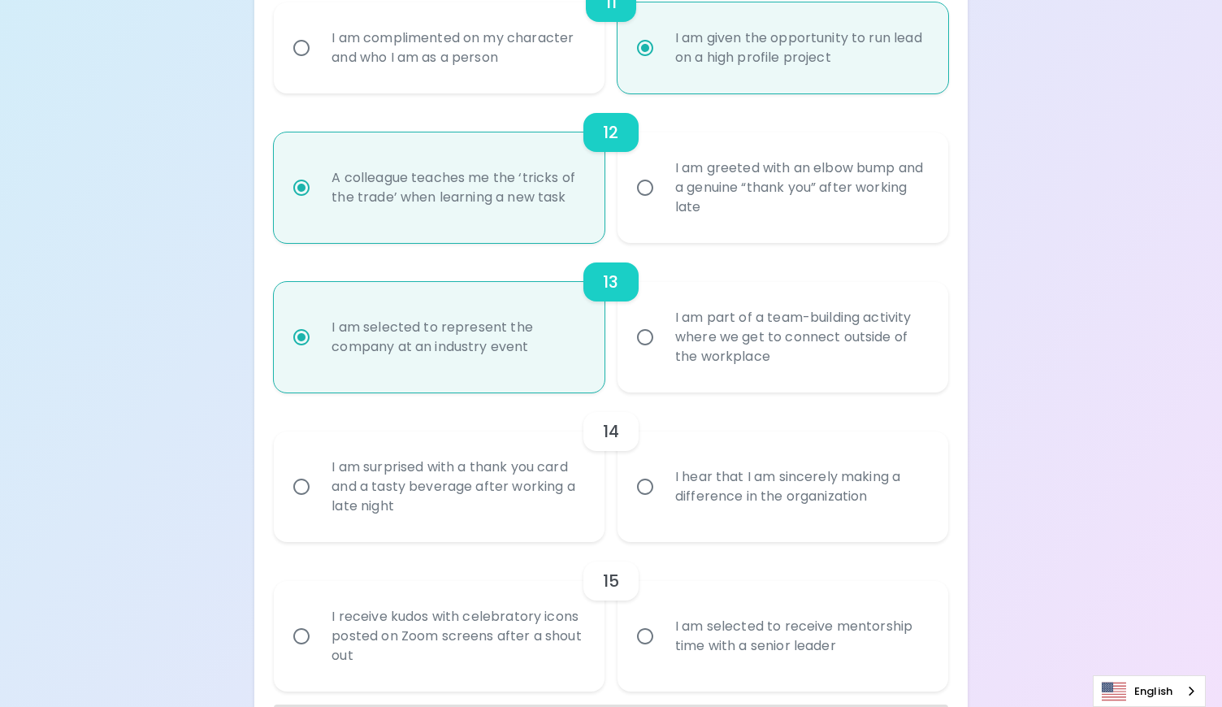
scroll to position [1926, 0]
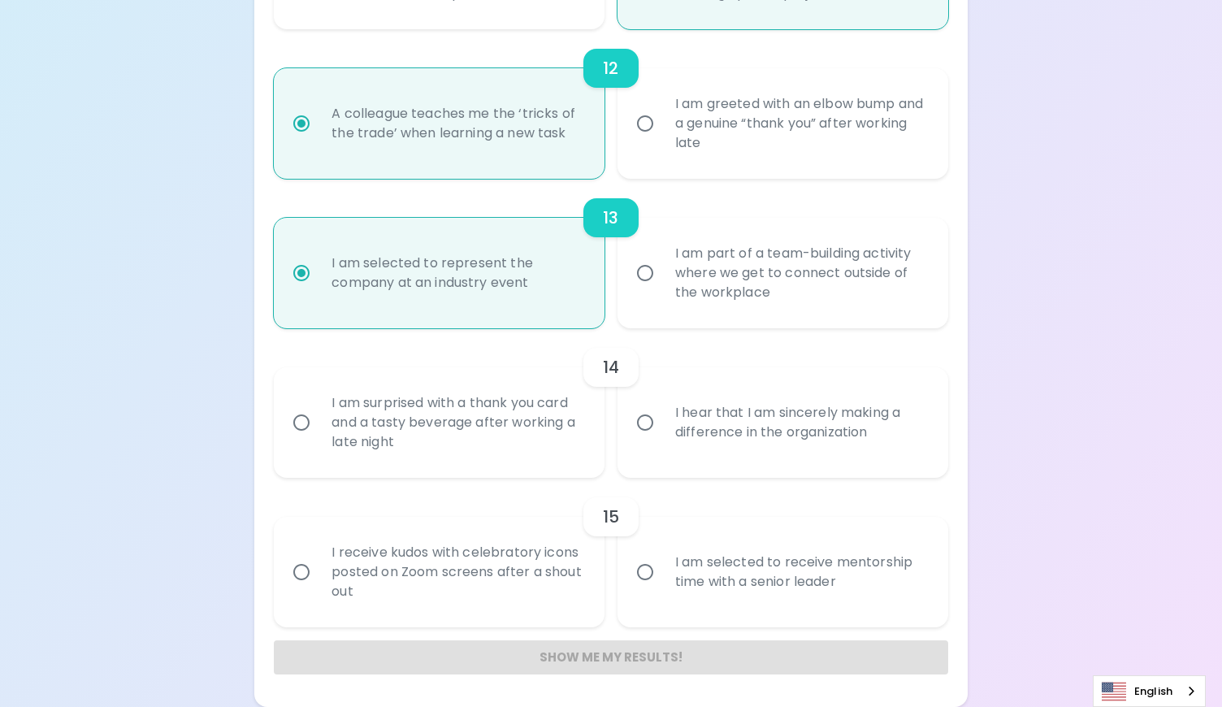
click at [852, 411] on div "I hear that I am sincerely making a difference in the organization" at bounding box center [800, 423] width 277 height 78
click at [662, 411] on input "I hear that I am sincerely making a difference in the organization" at bounding box center [645, 422] width 34 height 34
radio input "false"
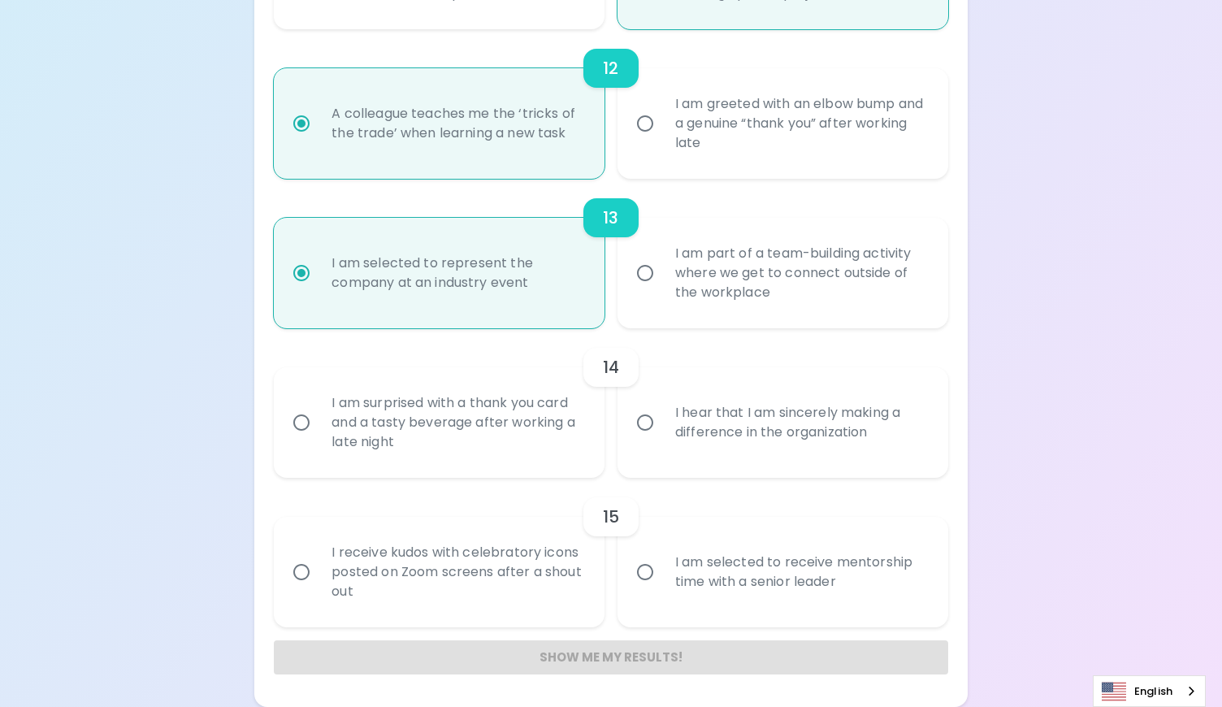
radio input "false"
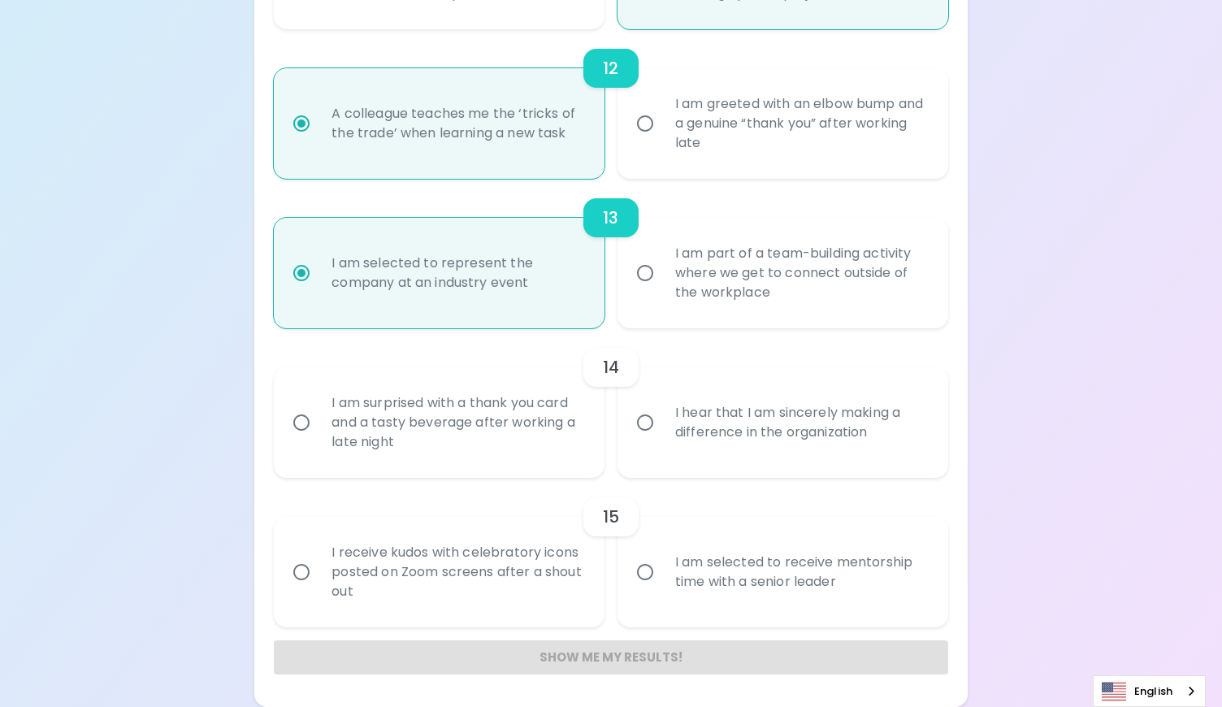
radio input "false"
radio input "true"
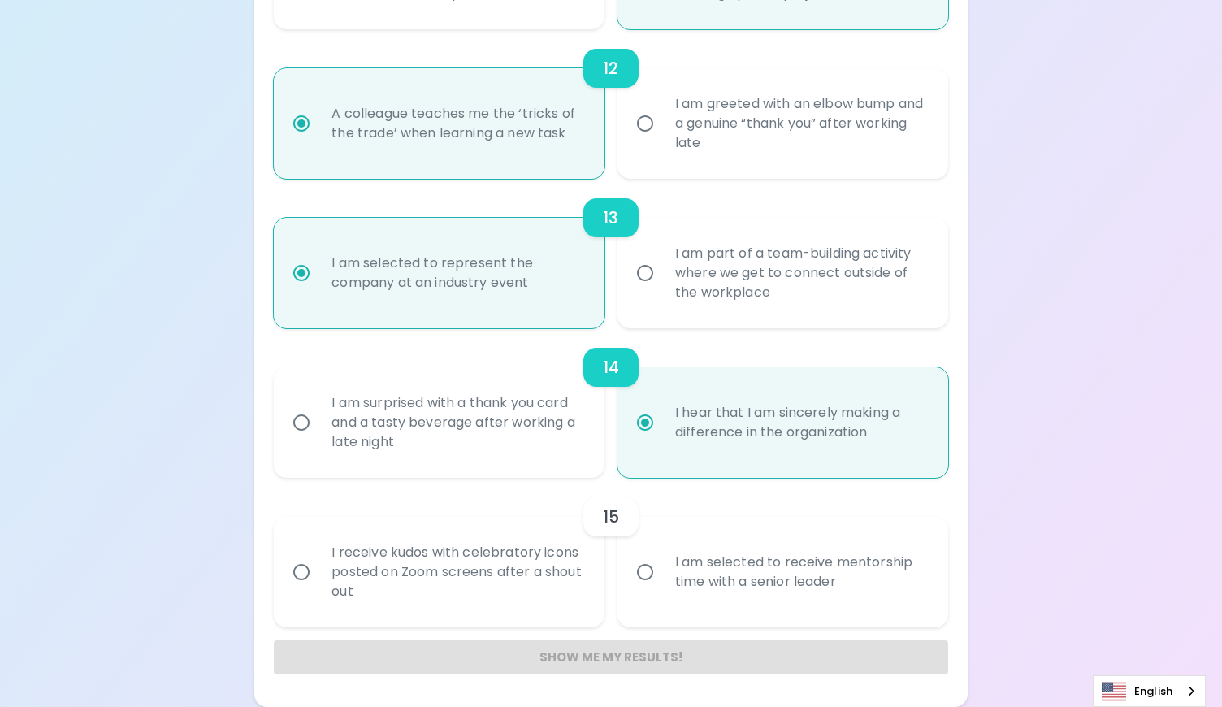
click at [791, 579] on div "I am selected to receive mentorship time with a senior leader" at bounding box center [800, 572] width 277 height 78
click at [662, 579] on input "I am selected to receive mentorship time with a senior leader" at bounding box center [645, 572] width 34 height 34
radio input "false"
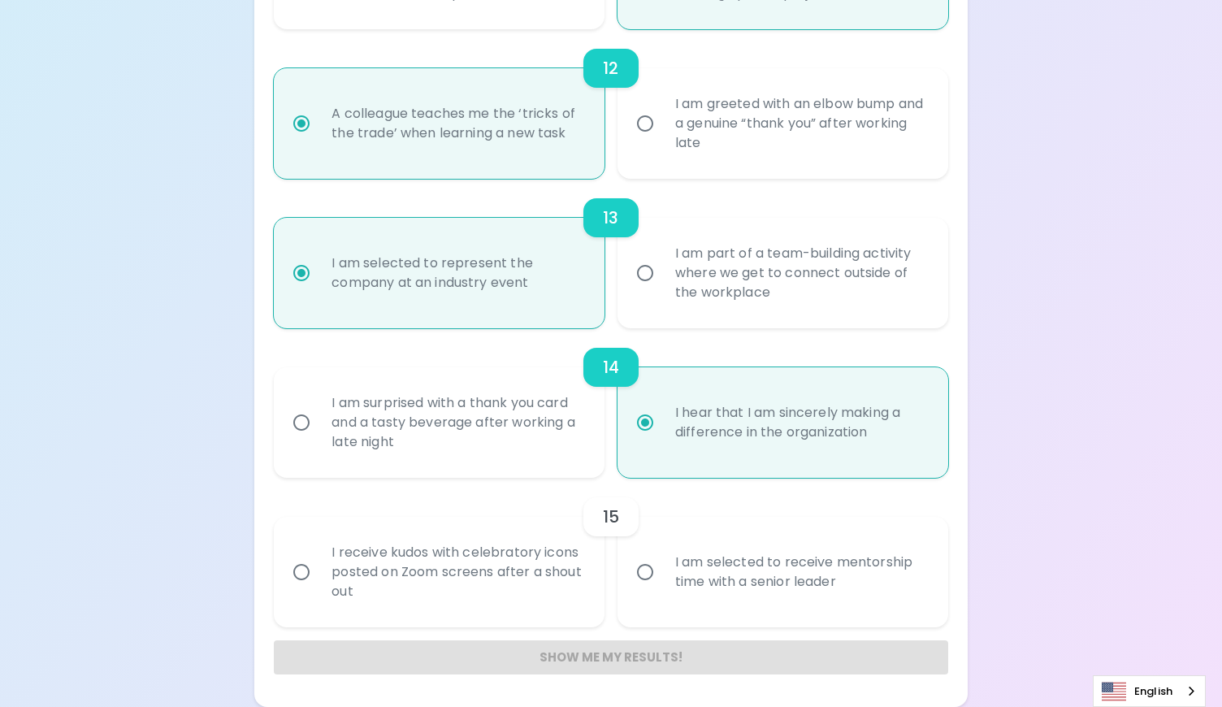
radio input "false"
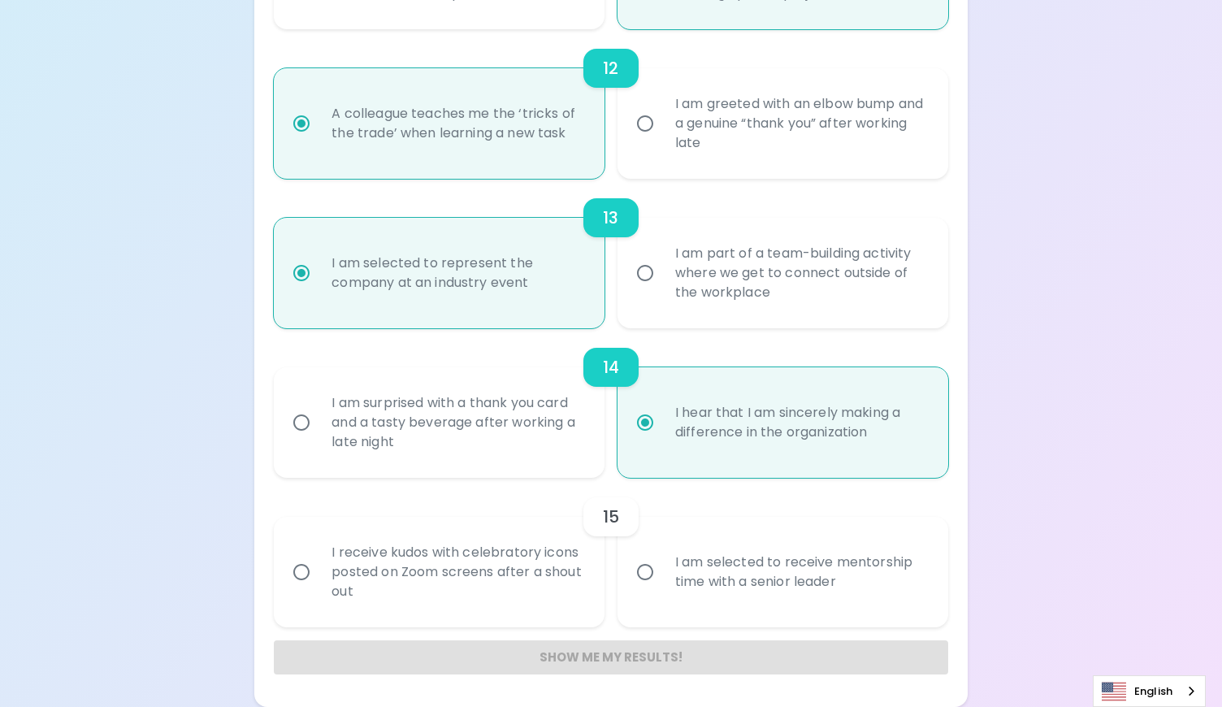
radio input "false"
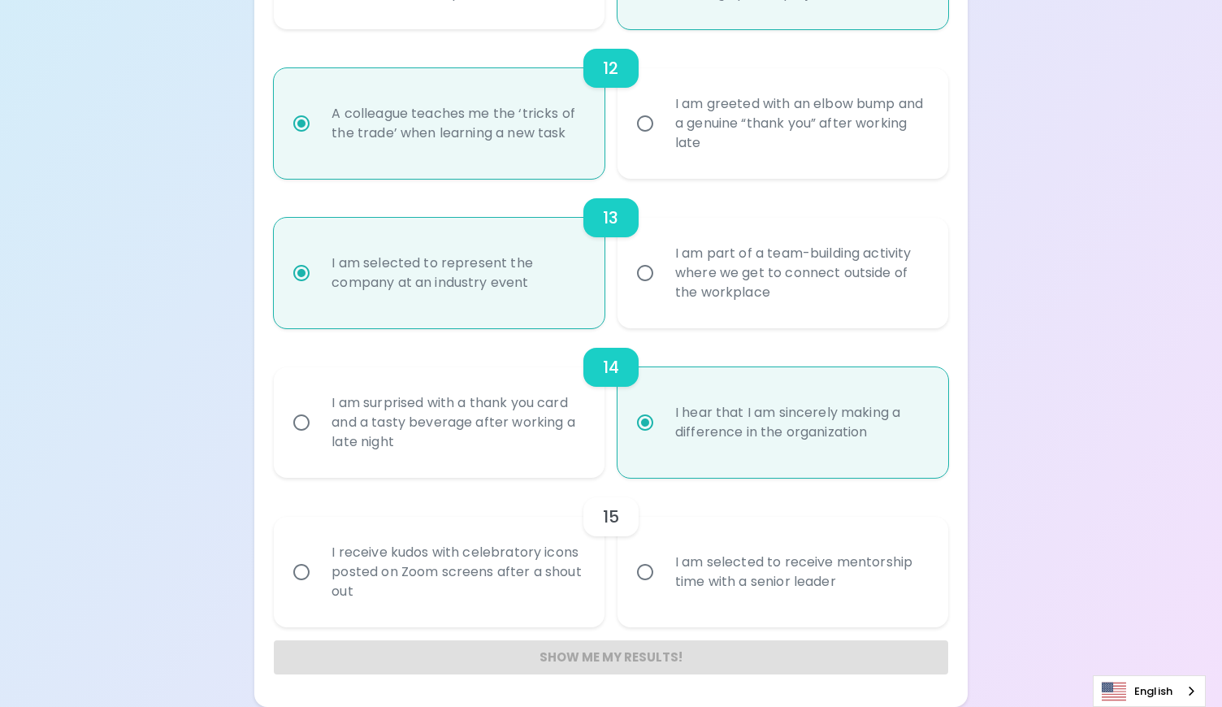
radio input "true"
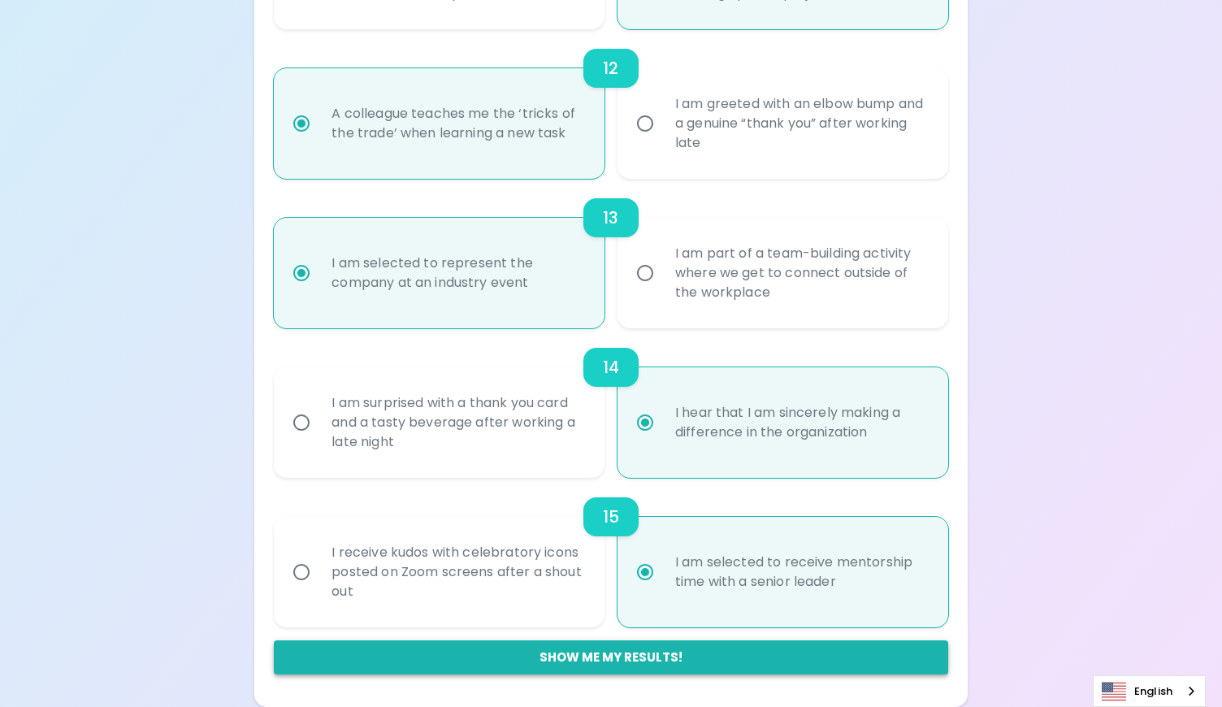
click at [778, 661] on button "Show me my results!" at bounding box center [611, 657] width 674 height 34
radio input "false"
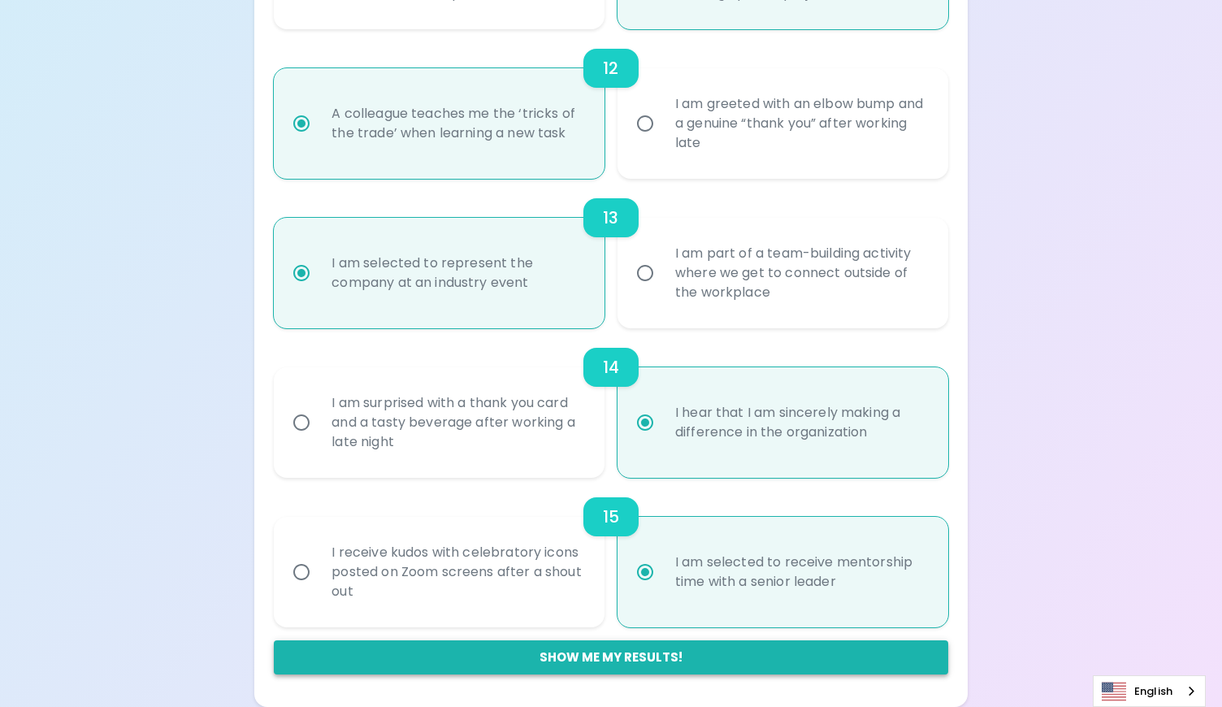
radio input "false"
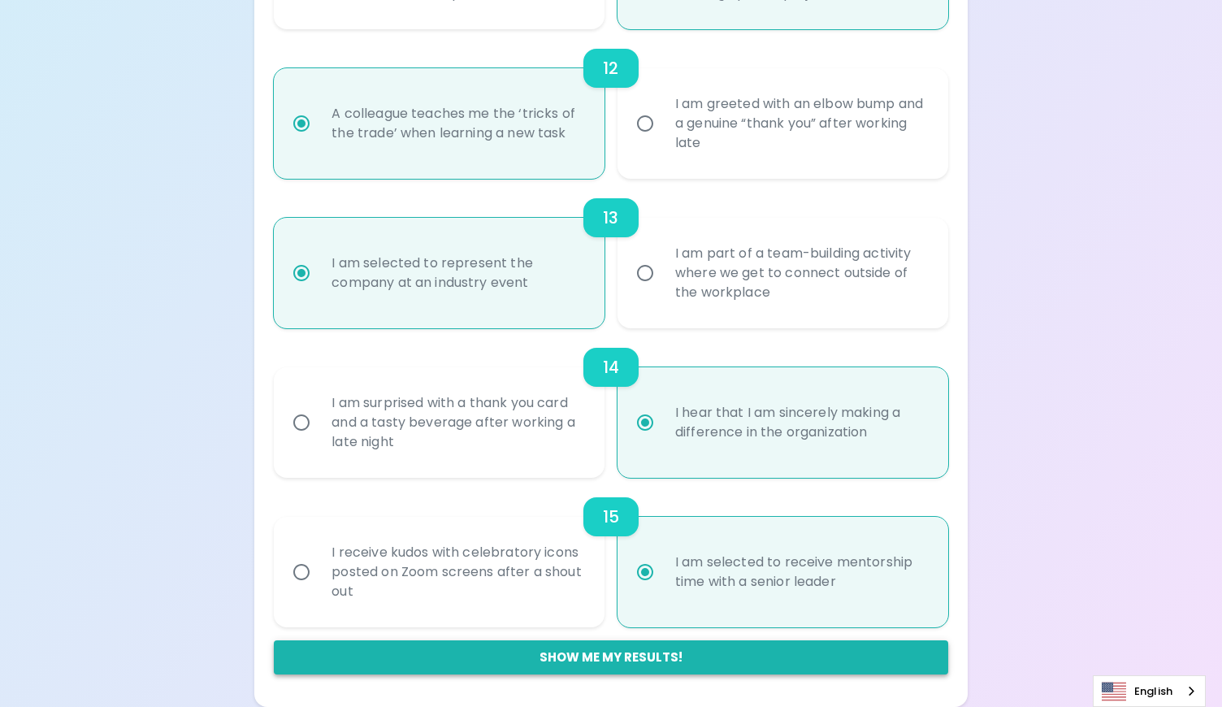
radio input "false"
radio input "true"
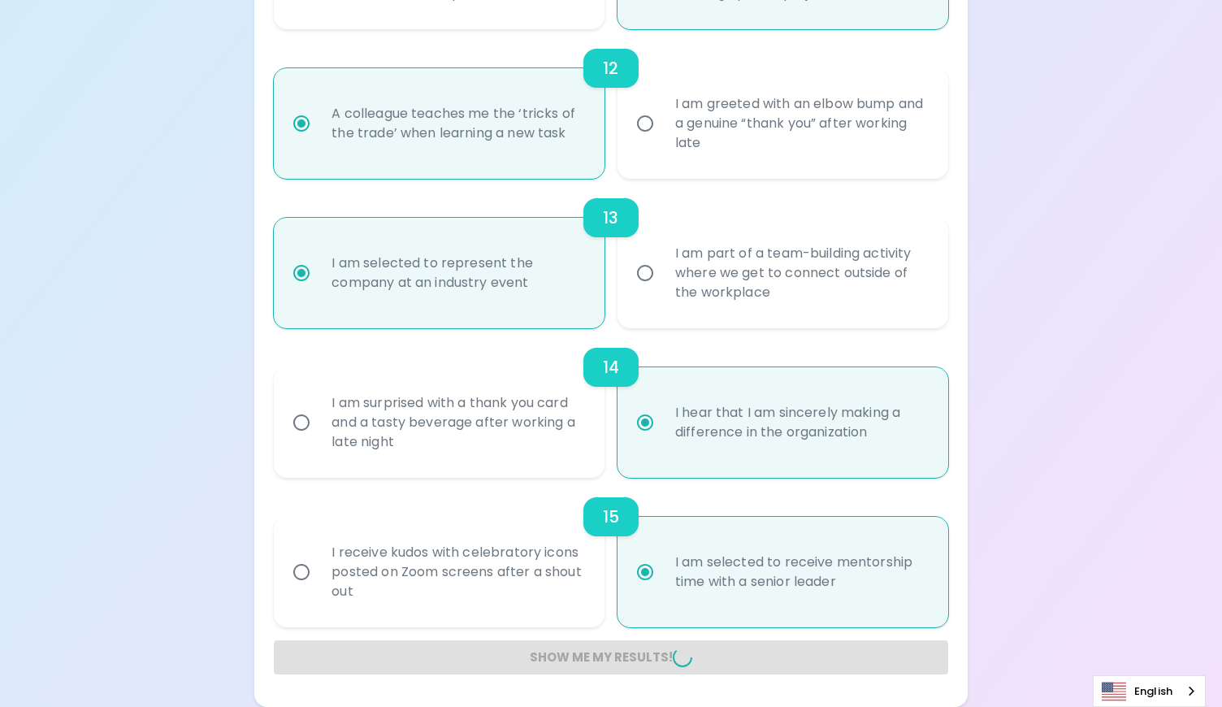
radio input "false"
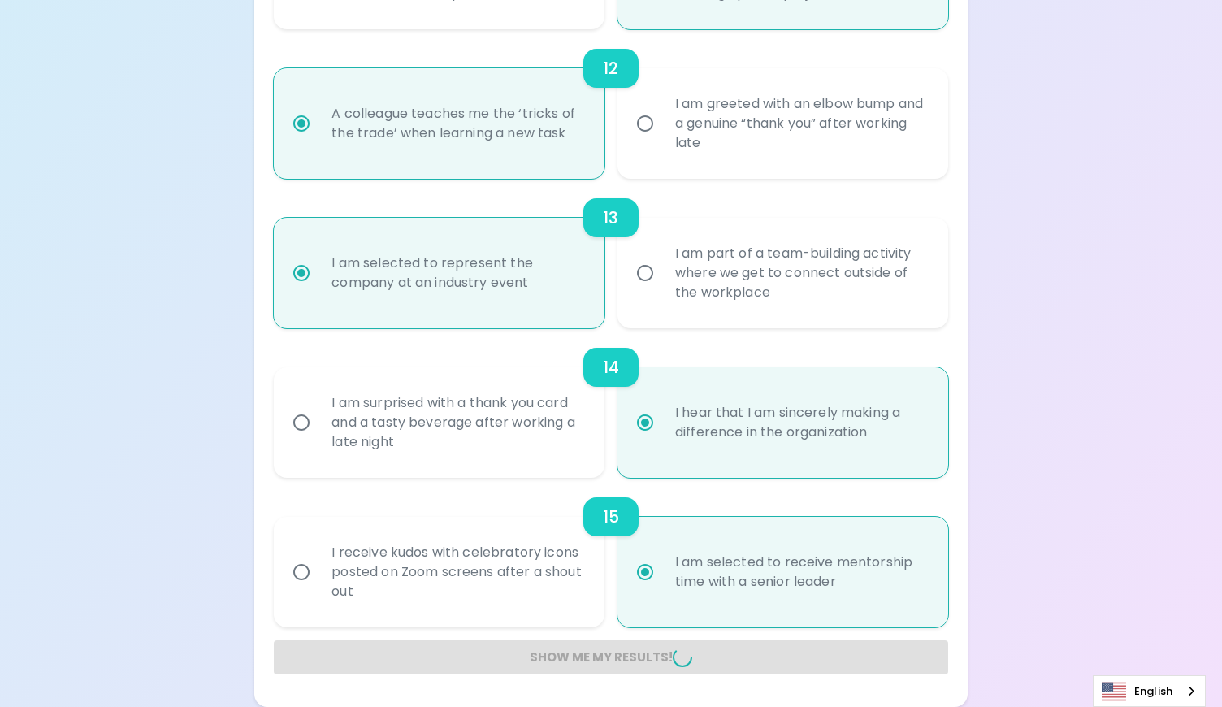
radio input "false"
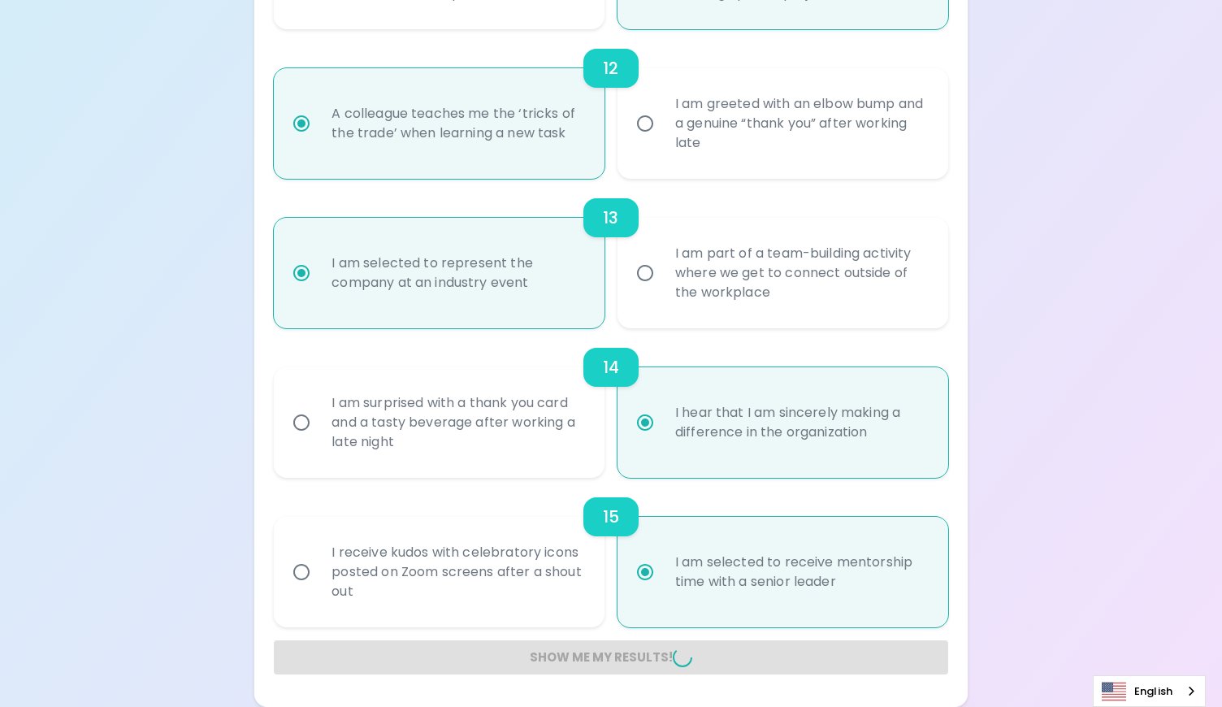
radio input "false"
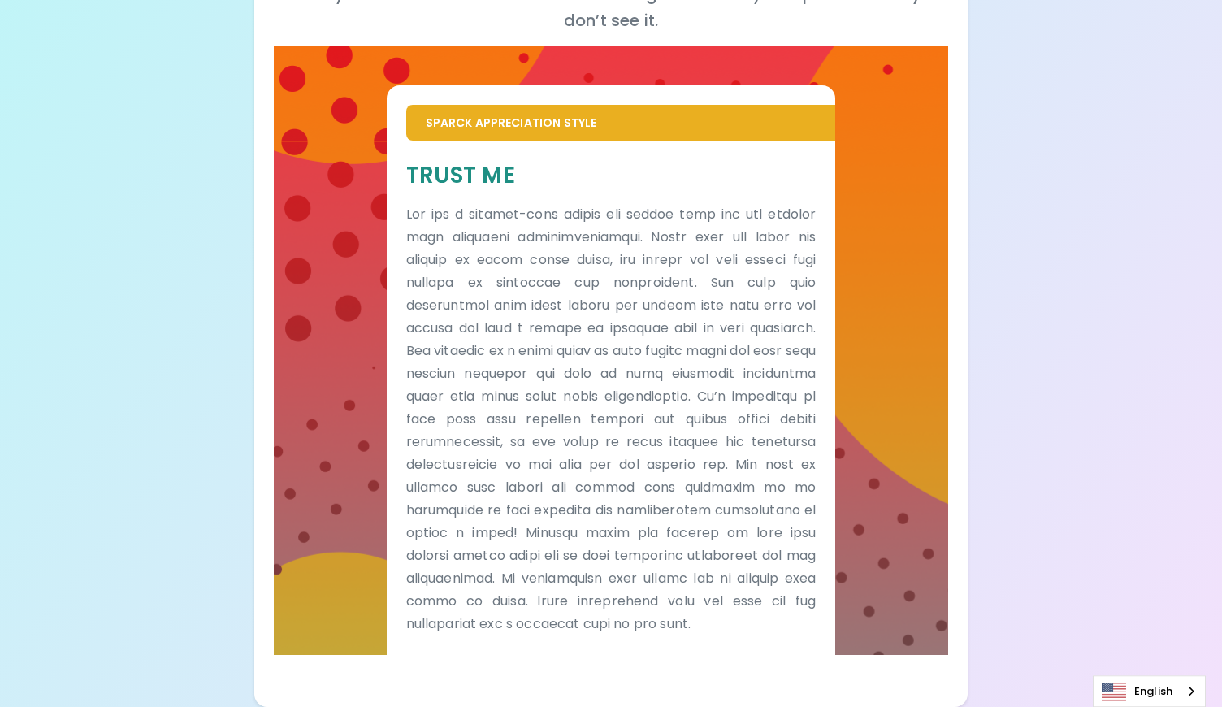
scroll to position [284, 0]
click at [1036, 397] on div "Your Sparck Appreciation Style Results Check your email for the full results! D…" at bounding box center [611, 218] width 1222 height 978
